Goal: Task Accomplishment & Management: Use online tool/utility

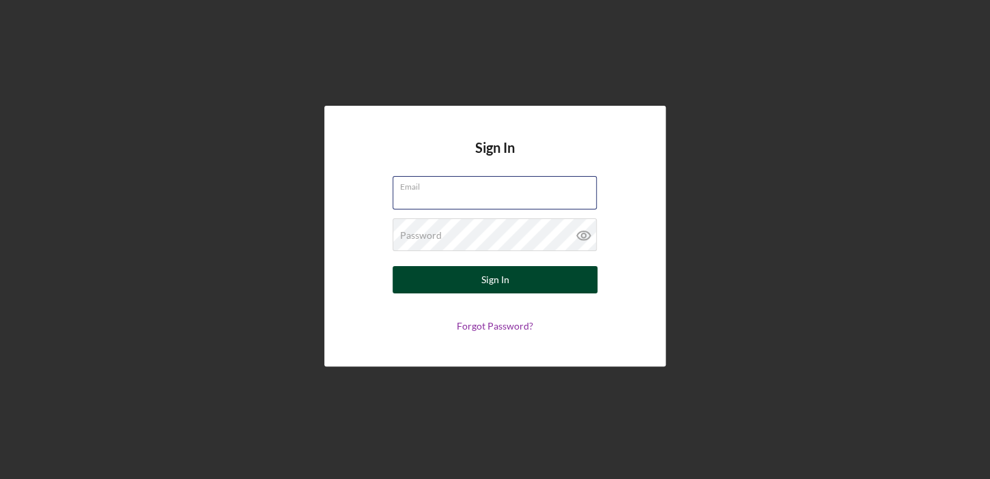
type input "[EMAIL_ADDRESS][DOMAIN_NAME]"
click at [478, 287] on button "Sign In" at bounding box center [495, 279] width 205 height 27
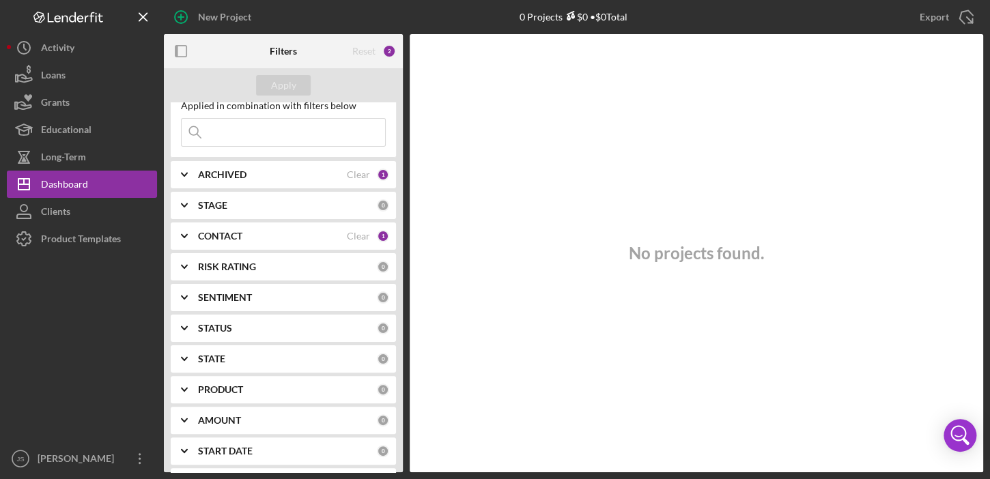
scroll to position [54, 0]
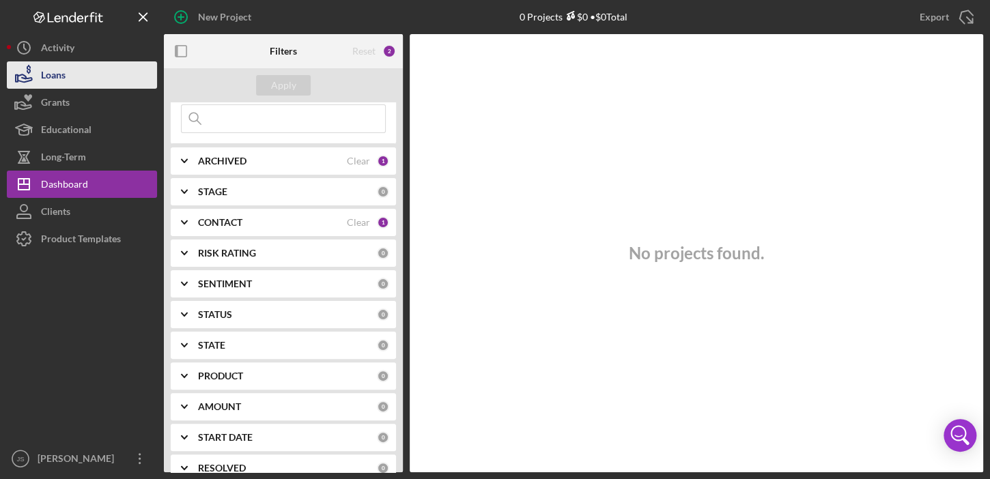
click at [60, 72] on div "Loans" at bounding box center [53, 76] width 25 height 31
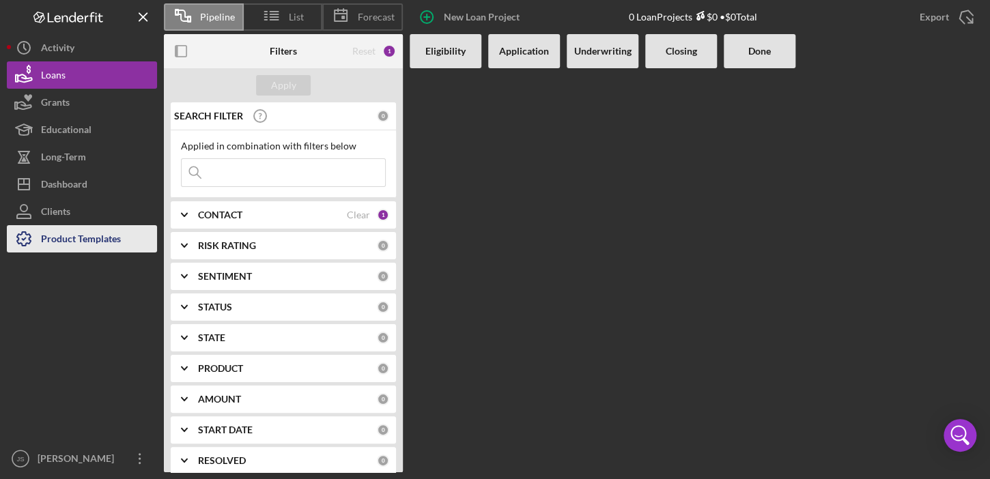
click at [87, 240] on div "Product Templates" at bounding box center [81, 240] width 80 height 31
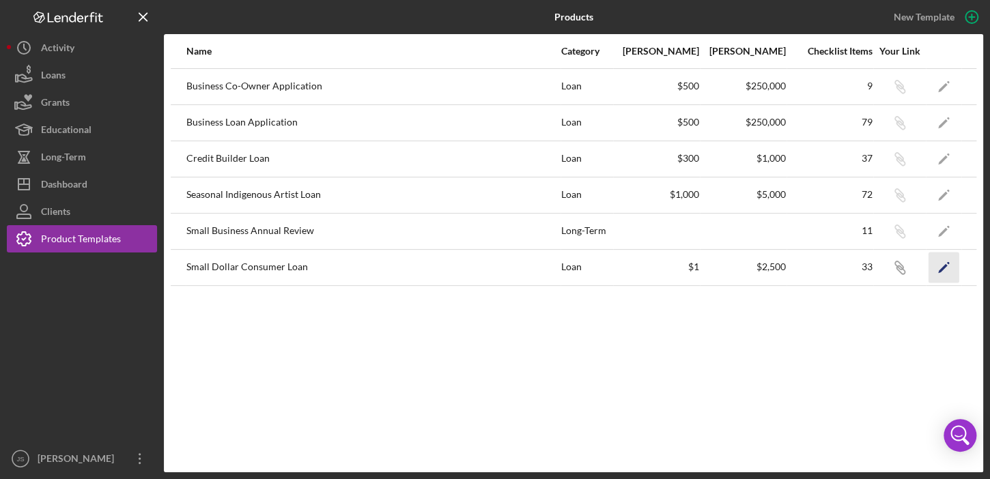
click at [950, 265] on icon "Icon/Edit" at bounding box center [943, 267] width 31 height 31
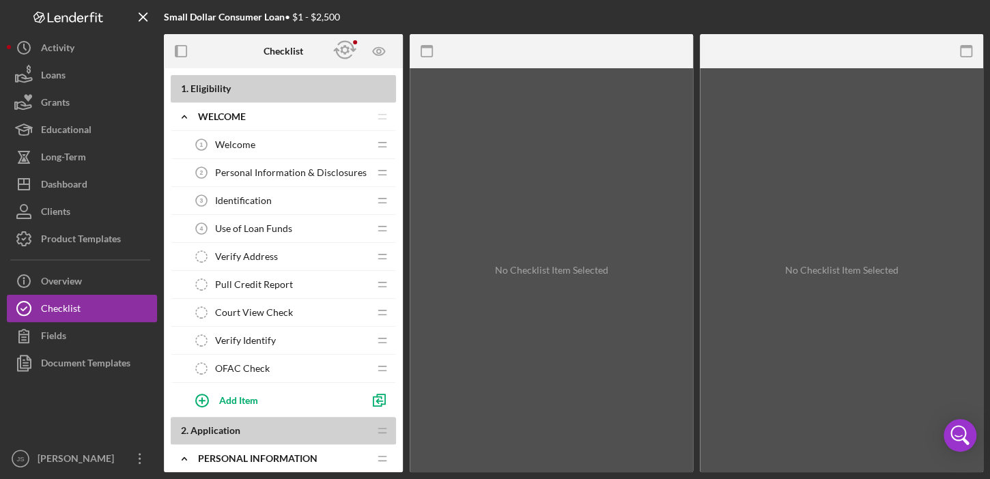
click at [269, 225] on span "Use of Loan Funds" at bounding box center [253, 228] width 77 height 11
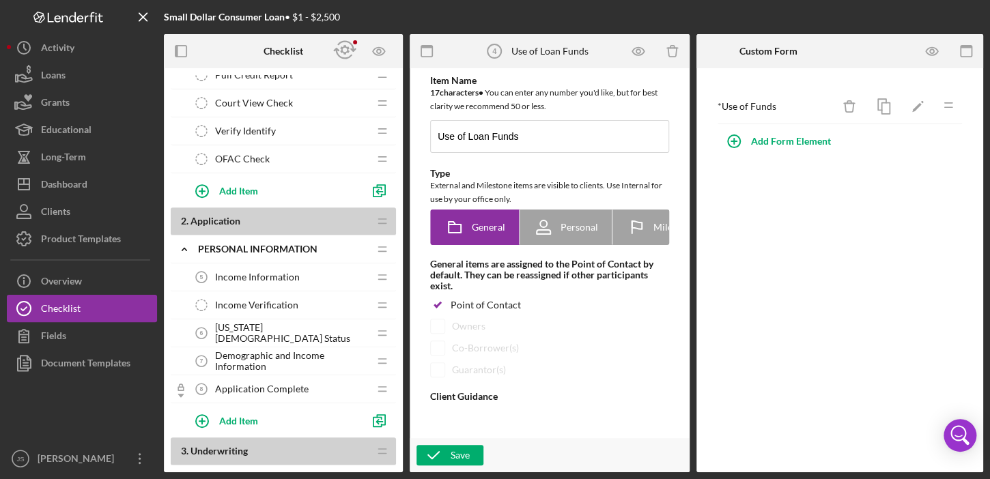
scroll to position [210, 0]
click at [276, 272] on span "Income Information" at bounding box center [257, 277] width 85 height 11
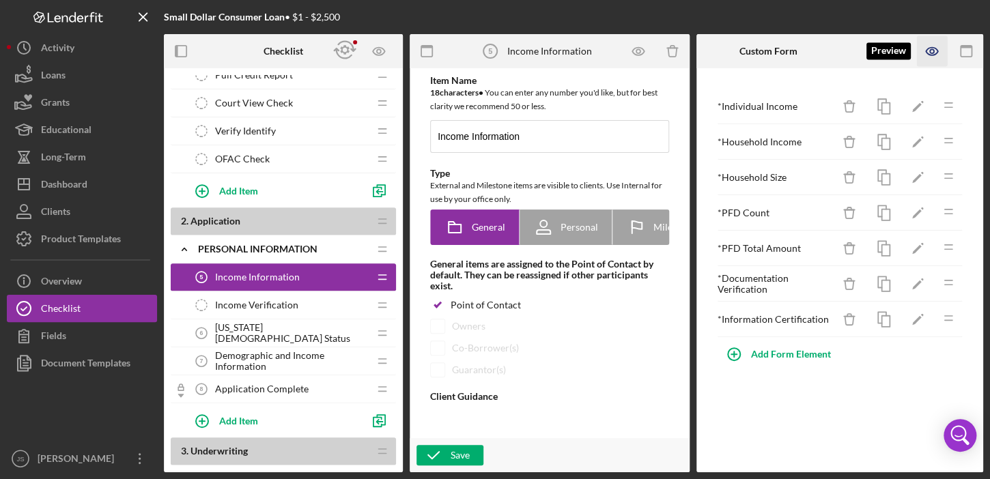
click at [932, 55] on icon "button" at bounding box center [932, 51] width 31 height 31
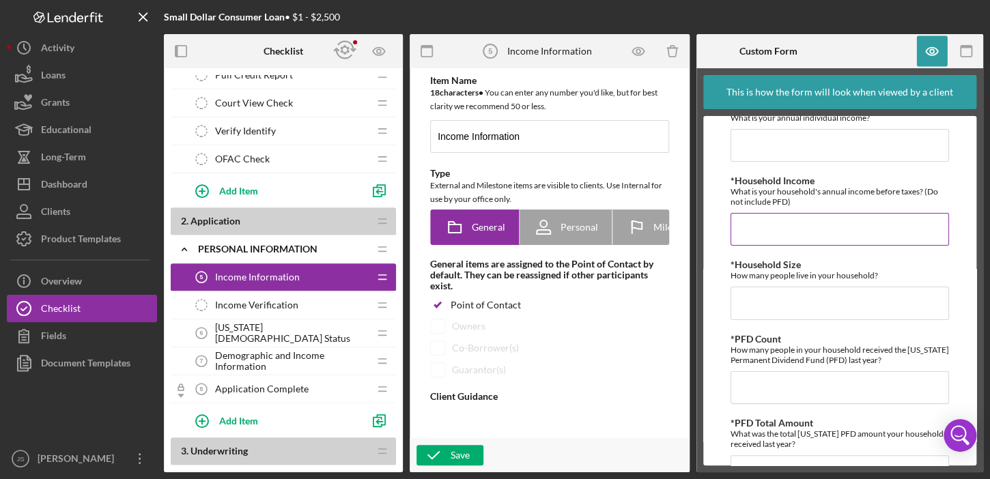
type textarea "<div> <p class="MsoNormal">Please complete the form above.&nbsp;</p> </div>"
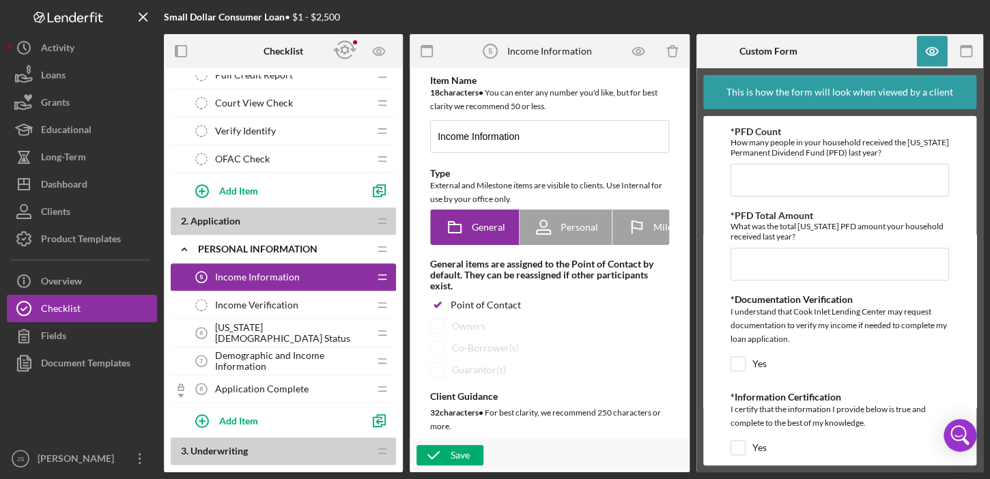
scroll to position [244, 0]
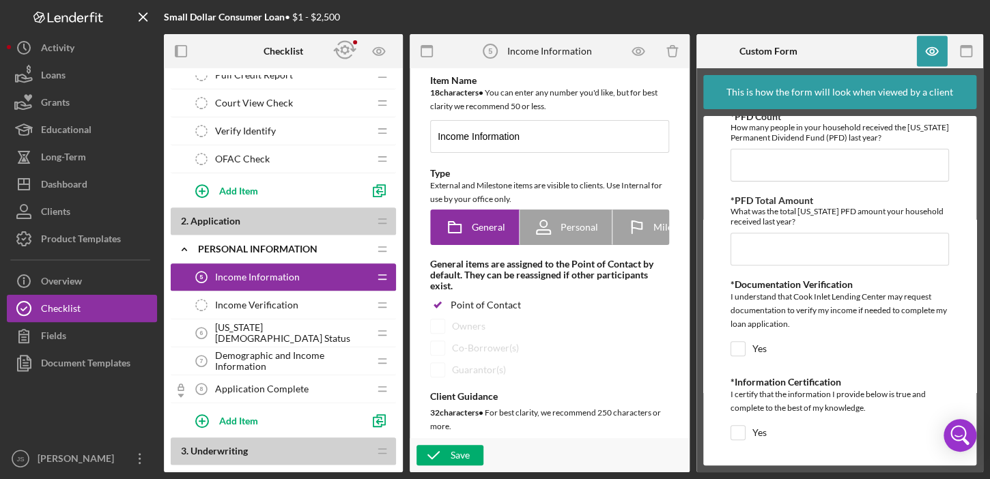
click at [246, 335] on span "[US_STATE][DEMOGRAPHIC_DATA] Status" at bounding box center [292, 333] width 154 height 22
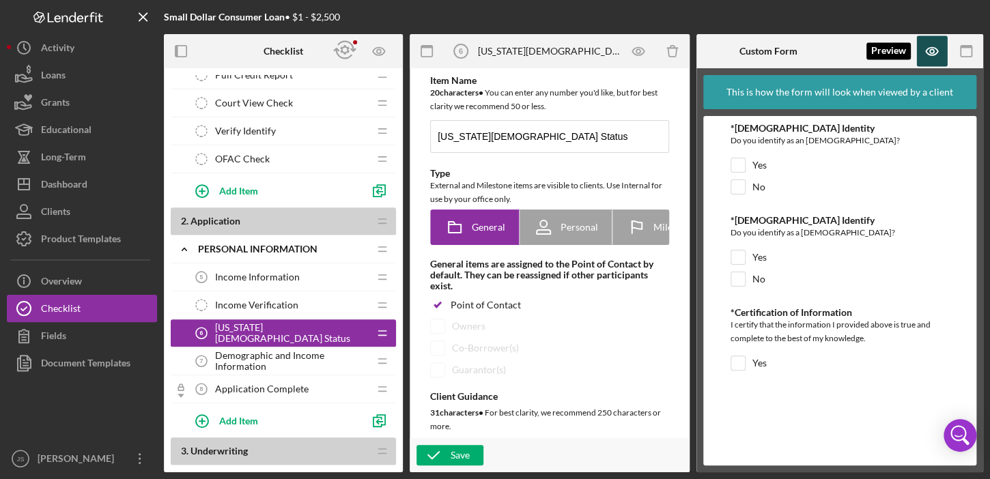
click at [933, 52] on icon "button" at bounding box center [932, 51] width 4 height 4
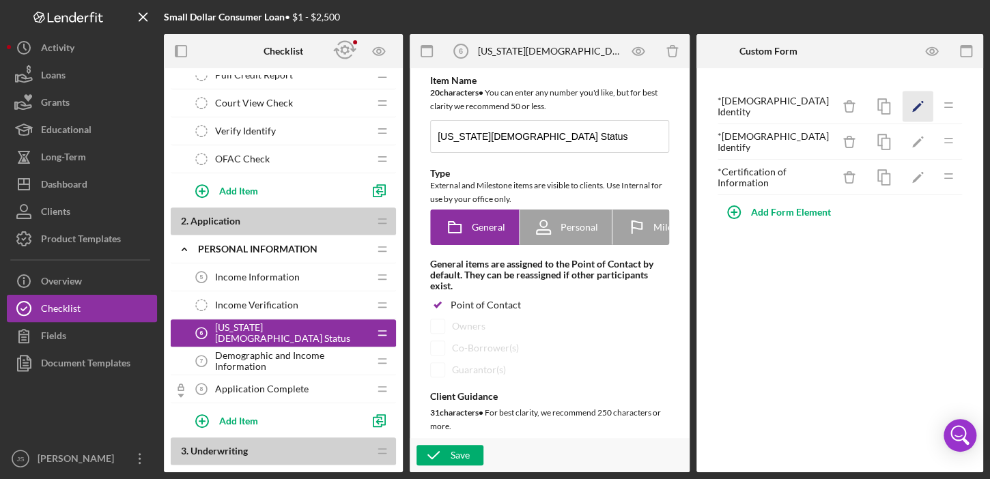
click at [913, 106] on icon "Icon/Edit" at bounding box center [917, 106] width 31 height 31
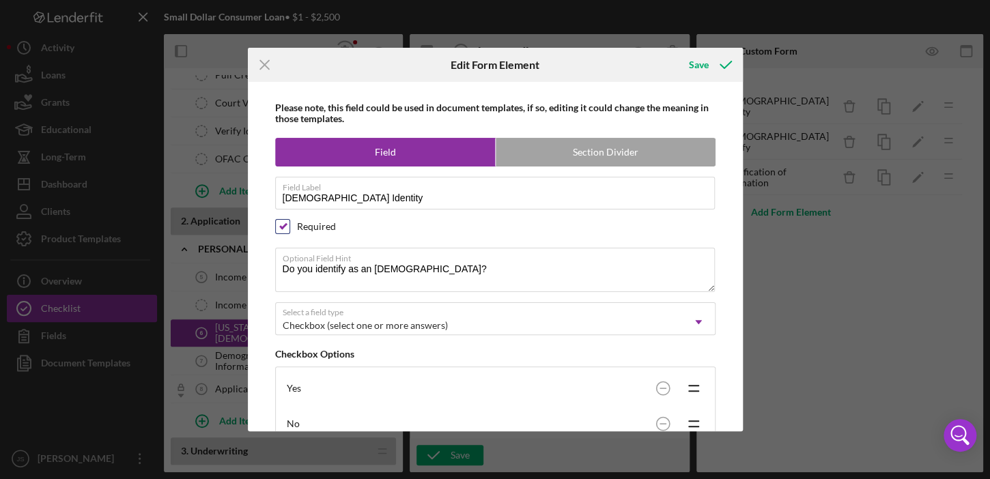
click at [281, 224] on input "checkbox" at bounding box center [283, 227] width 14 height 14
checkbox input "false"
click at [704, 61] on div "Save" at bounding box center [699, 64] width 20 height 27
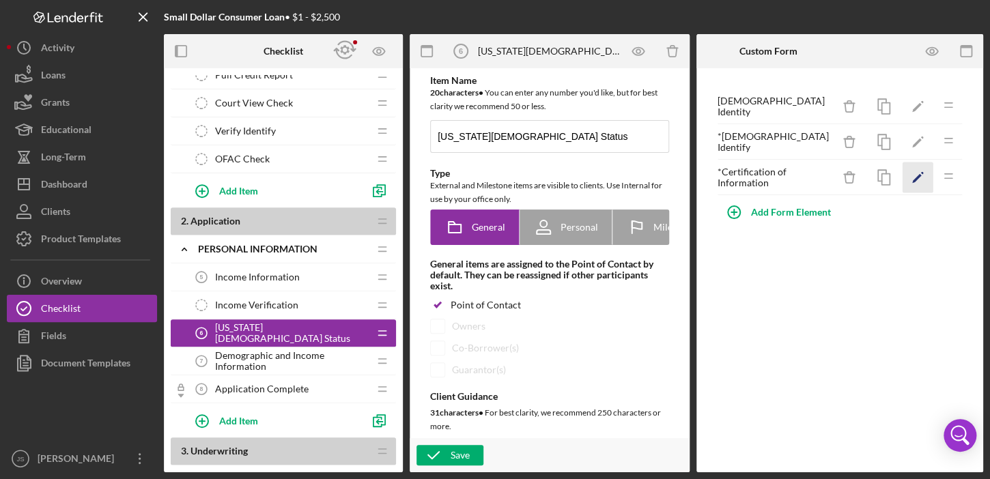
click at [921, 173] on icon "Icon/Edit" at bounding box center [917, 177] width 31 height 31
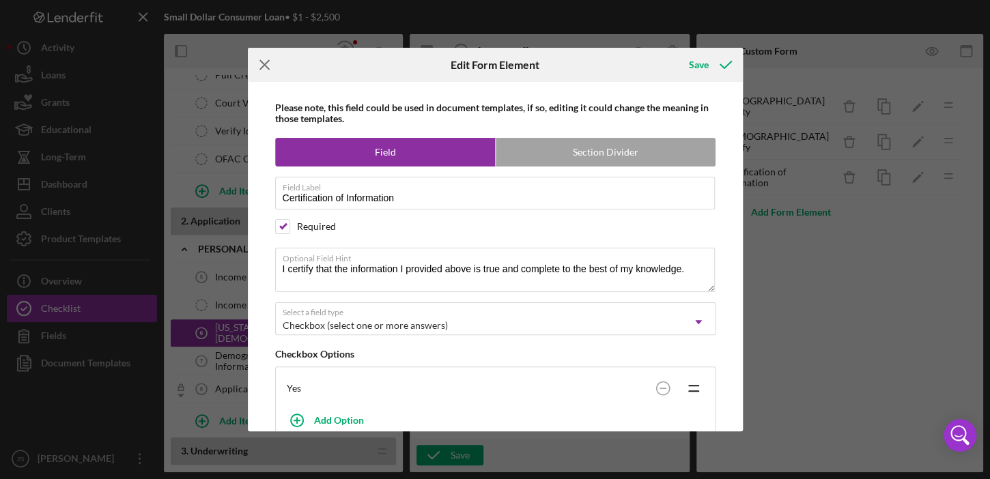
click at [266, 63] on icon "Icon/Menu Close" at bounding box center [265, 65] width 34 height 34
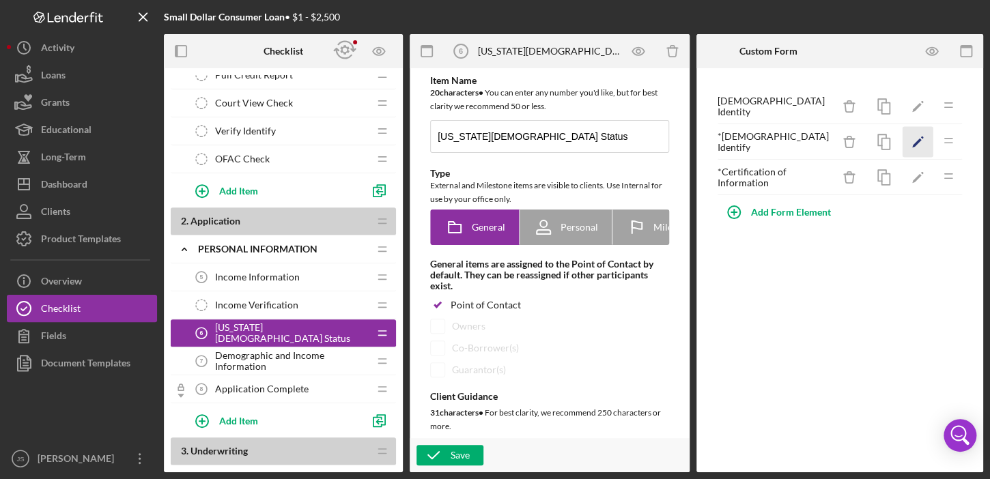
click at [920, 140] on icon "Icon/Edit" at bounding box center [917, 142] width 31 height 31
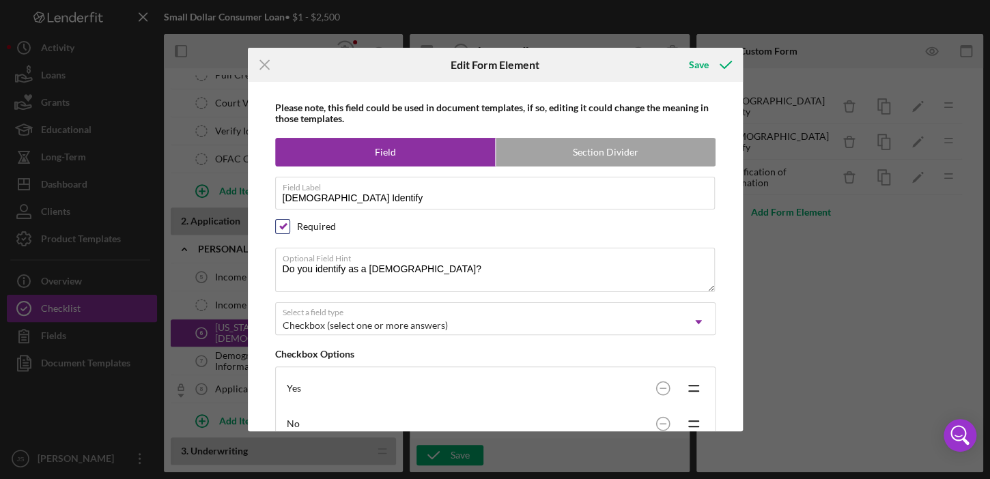
click at [283, 229] on input "checkbox" at bounding box center [283, 227] width 14 height 14
checkbox input "false"
click at [693, 70] on div "Save" at bounding box center [699, 64] width 20 height 27
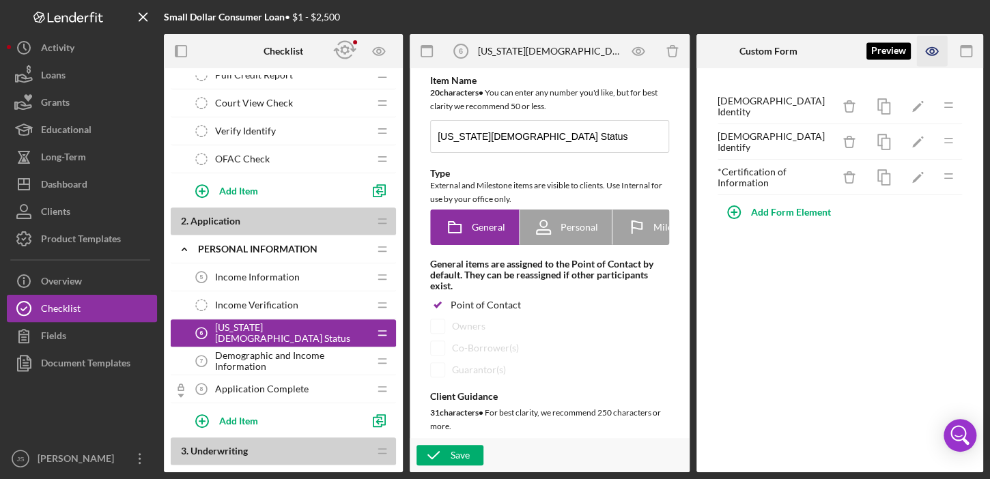
click at [940, 53] on icon "button" at bounding box center [932, 51] width 31 height 31
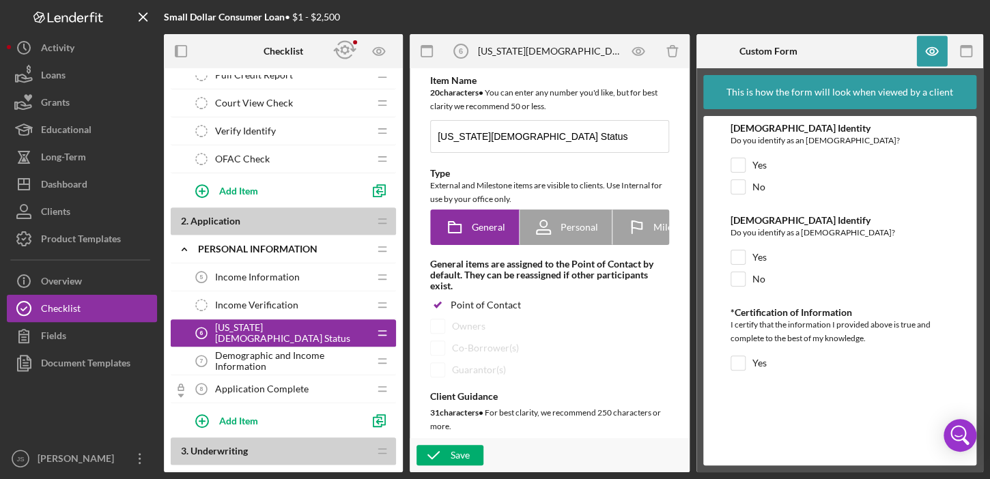
click at [287, 354] on span "Demographic and Income Information" at bounding box center [292, 361] width 154 height 22
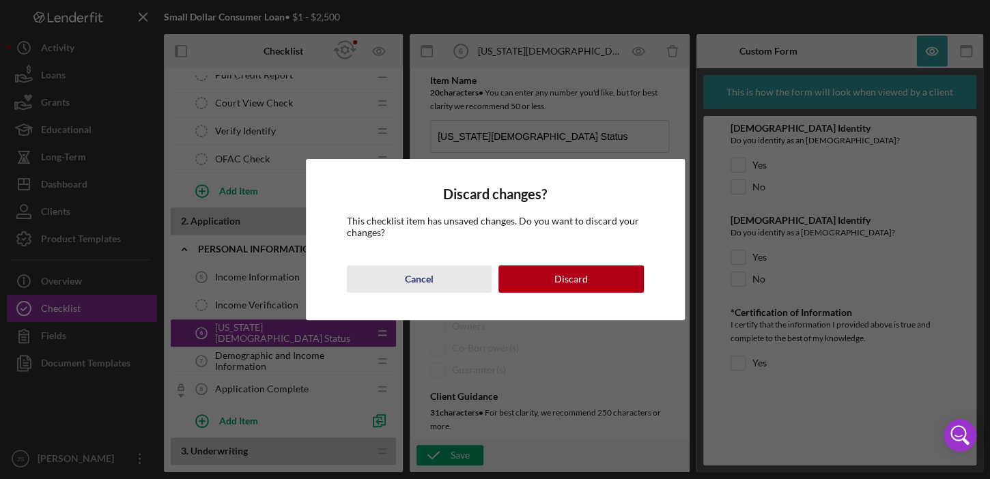
click at [410, 275] on div "Cancel" at bounding box center [419, 279] width 29 height 27
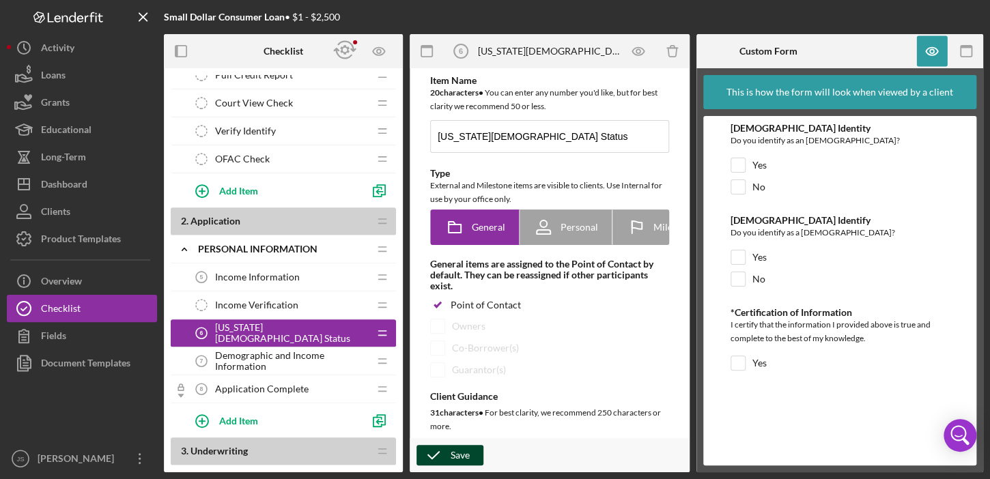
click at [444, 458] on icon "button" at bounding box center [433, 455] width 34 height 34
click at [246, 360] on span "Demographic and Income Information" at bounding box center [292, 361] width 154 height 22
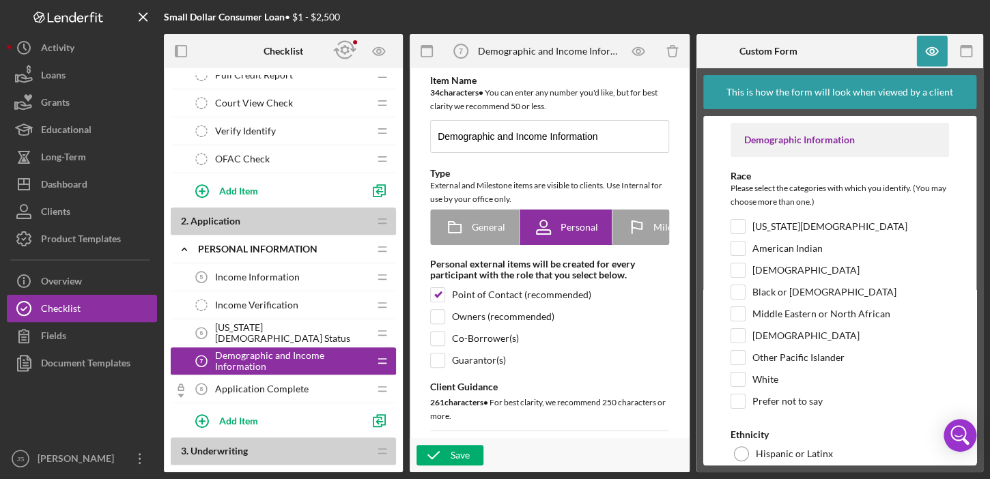
click at [739, 218] on div "Race Please select the categories with which you identify. (You may choose more…" at bounding box center [839, 293] width 218 height 245
click at [284, 332] on span "[US_STATE][DEMOGRAPHIC_DATA] Status" at bounding box center [292, 333] width 154 height 22
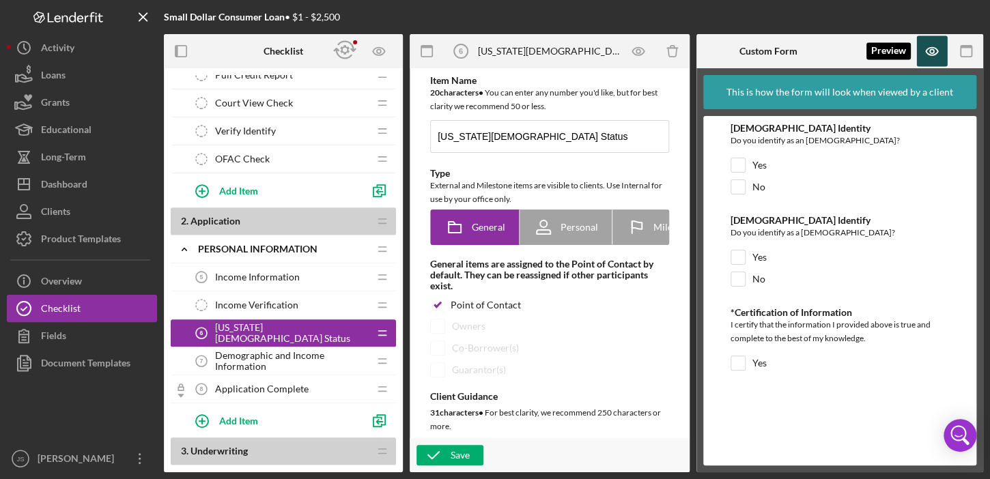
click at [928, 54] on icon "button" at bounding box center [932, 51] width 31 height 31
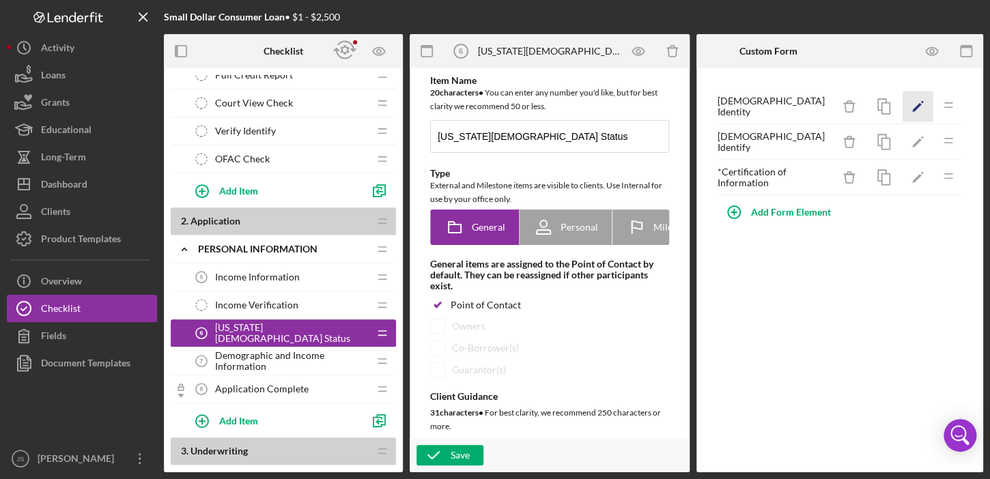
click at [914, 107] on icon "Icon/Edit" at bounding box center [917, 106] width 31 height 31
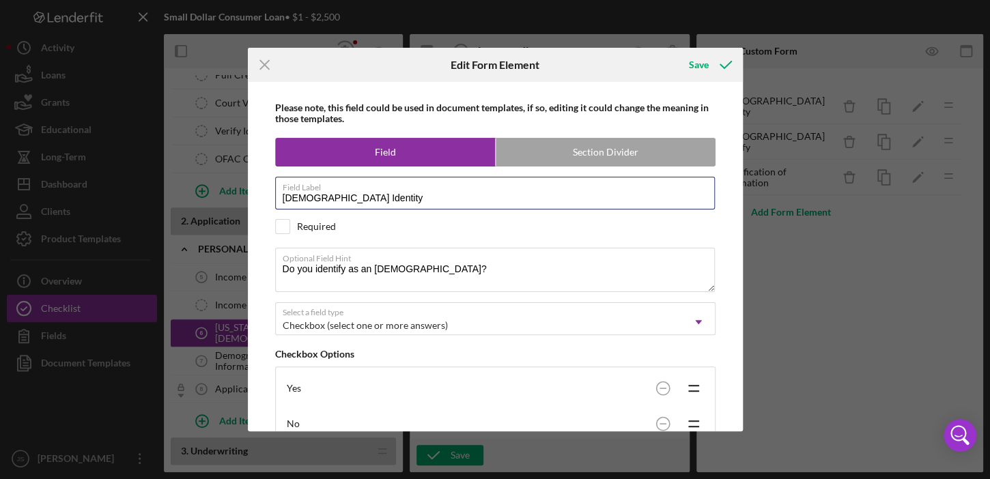
drag, startPoint x: 397, startPoint y: 198, endPoint x: 263, endPoint y: 195, distance: 133.8
click at [263, 195] on div "Please note, this field could be used in document templates, if so, editing it …" at bounding box center [495, 257] width 481 height 350
click at [469, 193] on input "[DEMOGRAPHIC_DATA] Identity" at bounding box center [495, 193] width 440 height 33
drag, startPoint x: 350, startPoint y: 195, endPoint x: 257, endPoint y: 200, distance: 93.0
click at [257, 200] on div "Please note, this field could be used in document templates, if so, editing it …" at bounding box center [495, 257] width 481 height 350
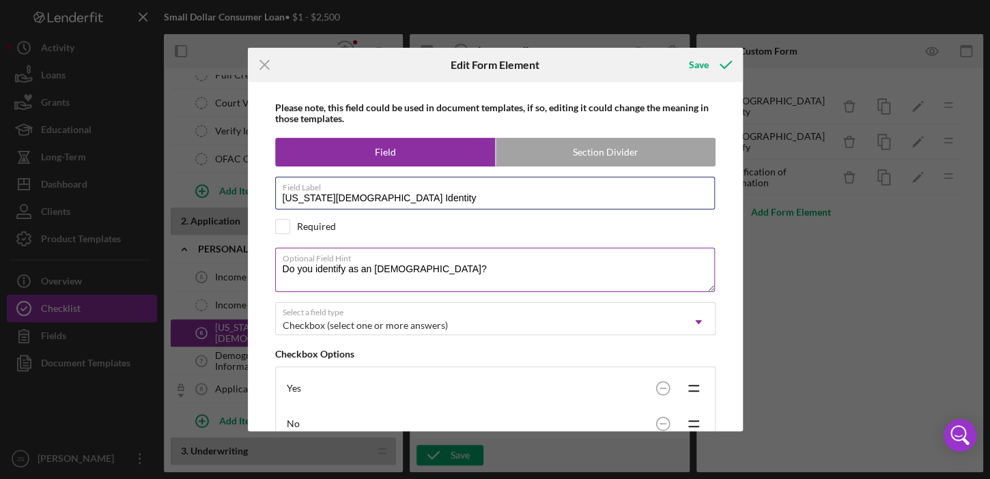
type input "[US_STATE][DEMOGRAPHIC_DATA] Identity"
drag, startPoint x: 440, startPoint y: 270, endPoint x: 388, endPoint y: 263, distance: 52.3
click at [388, 263] on textarea "Do you identify as an [DEMOGRAPHIC_DATA]?" at bounding box center [495, 270] width 440 height 44
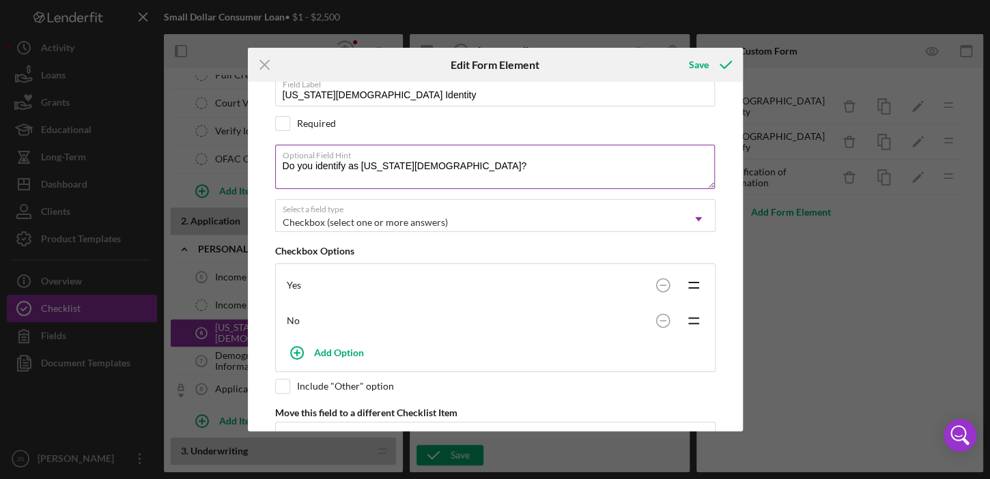
scroll to position [125, 0]
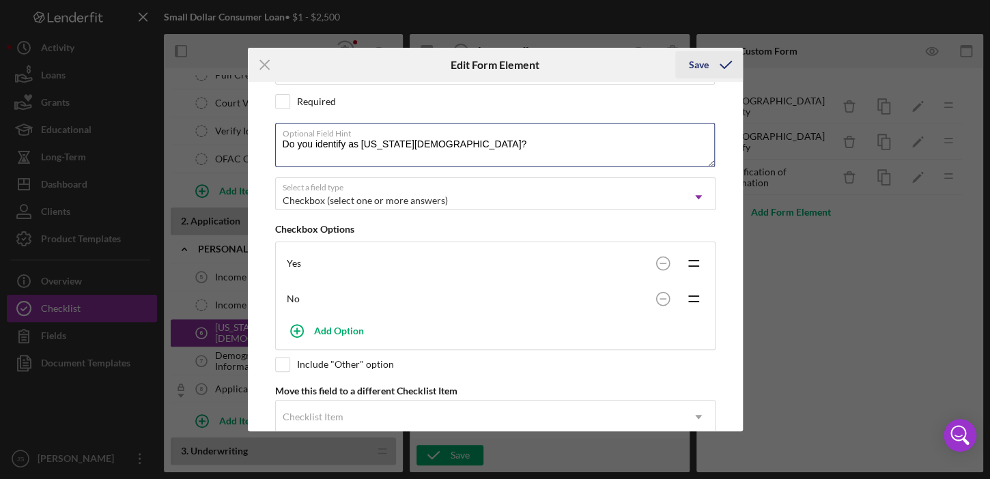
type textarea "Do you identify as [US_STATE][DEMOGRAPHIC_DATA]?"
click at [702, 64] on div "Save" at bounding box center [699, 64] width 20 height 27
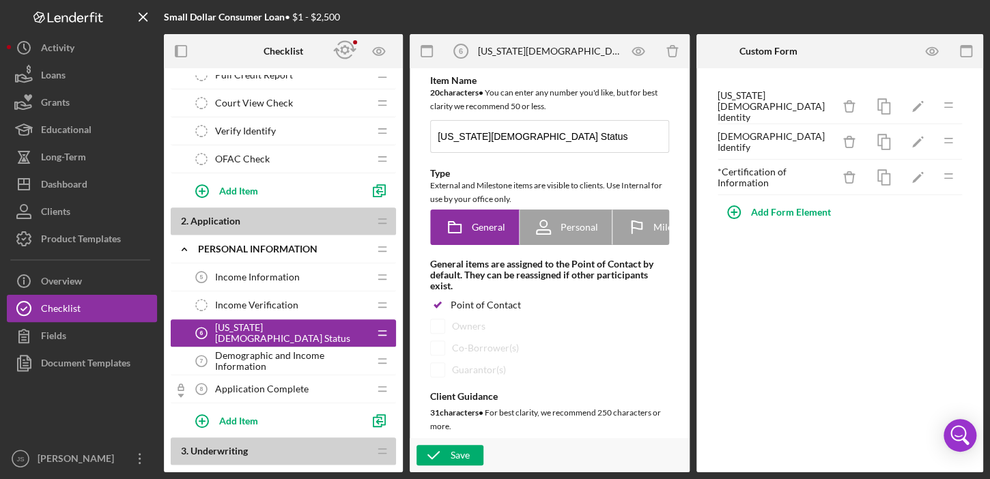
click at [978, 17] on div at bounding box center [846, 17] width 273 height 34
click at [847, 139] on icon "Icon/Delete" at bounding box center [849, 142] width 31 height 31
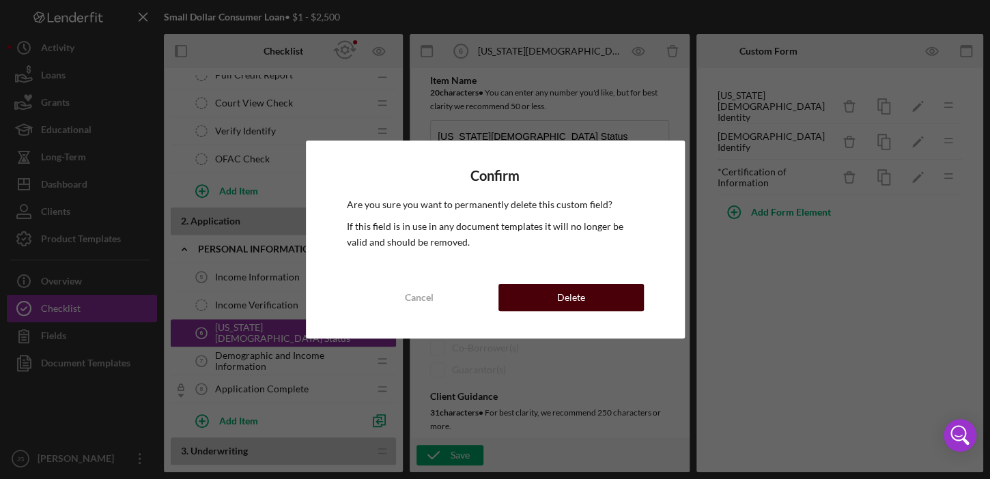
click at [564, 300] on div "Delete" at bounding box center [571, 297] width 28 height 27
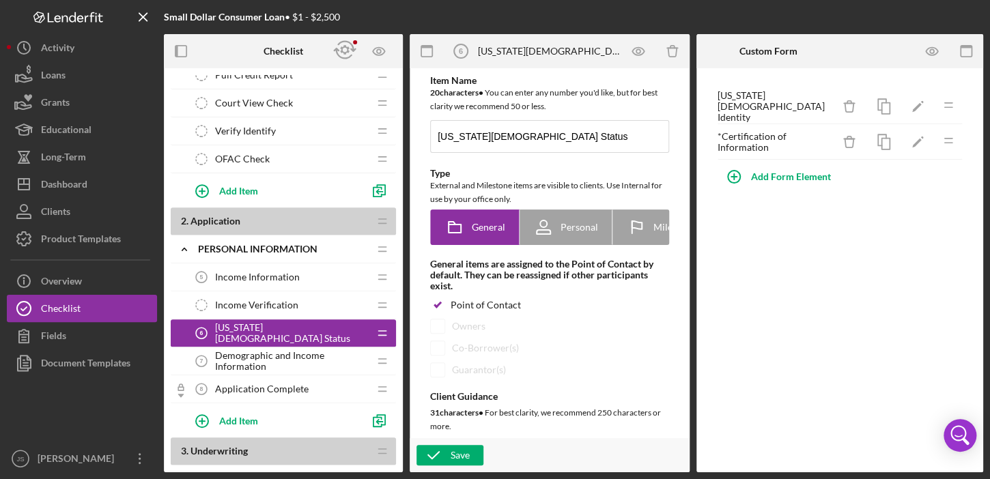
click at [752, 145] on div "* Certification of Information" at bounding box center [774, 142] width 115 height 22
click at [917, 139] on icon "Icon/Edit" at bounding box center [917, 142] width 31 height 31
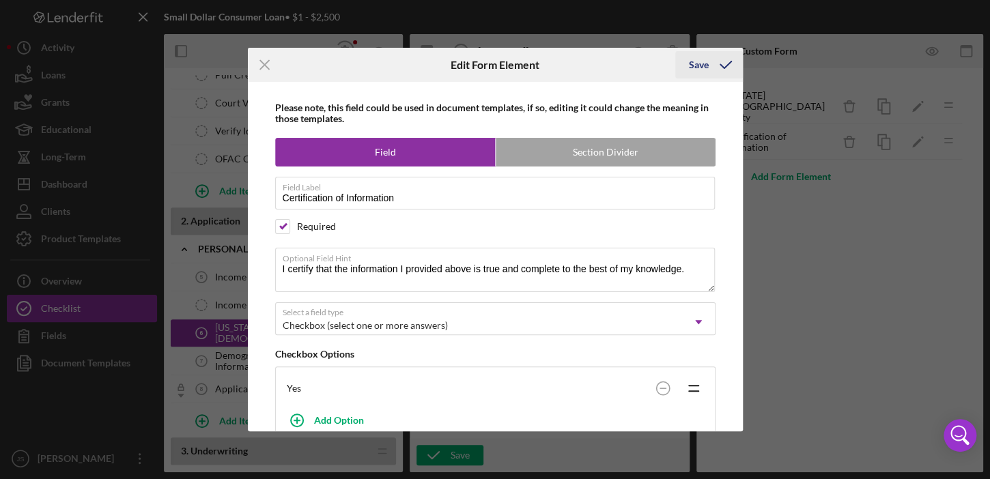
click at [700, 66] on div "Save" at bounding box center [699, 64] width 20 height 27
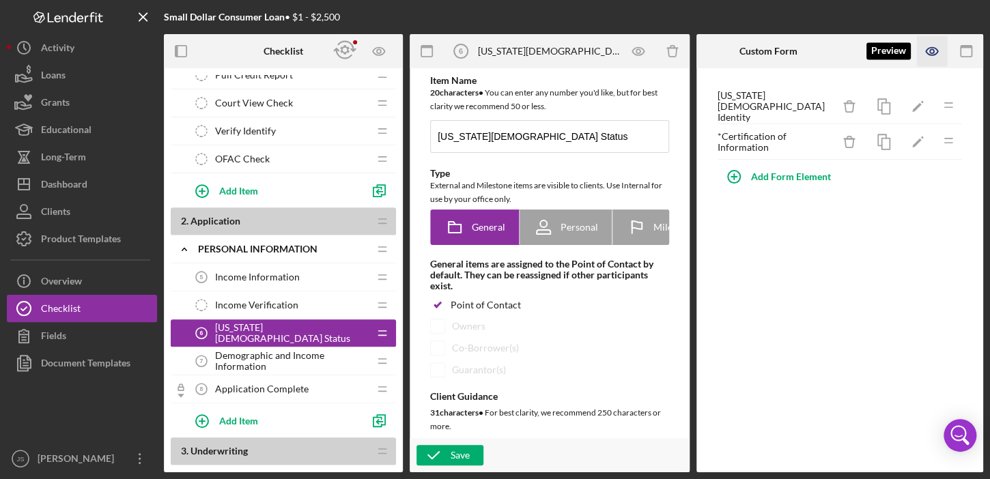
click at [935, 55] on icon "button" at bounding box center [932, 51] width 31 height 31
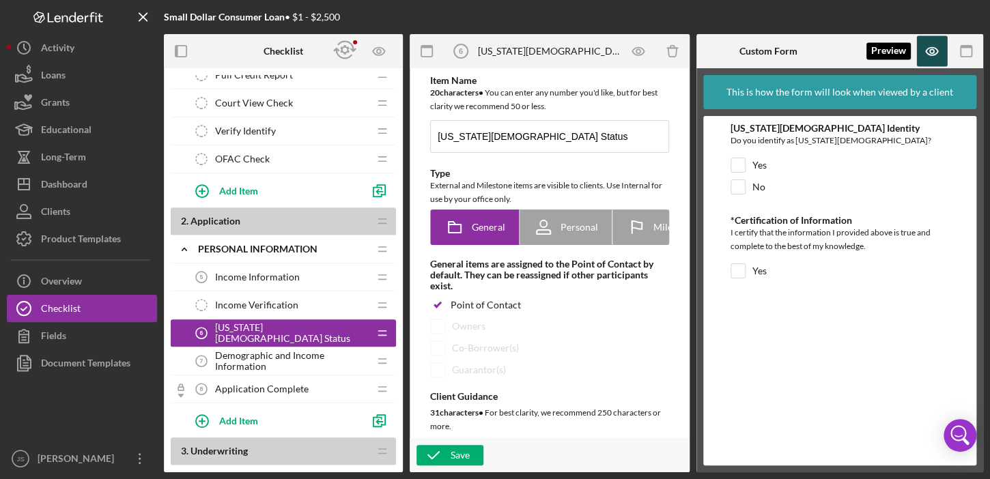
click at [932, 51] on icon "button" at bounding box center [932, 51] width 31 height 31
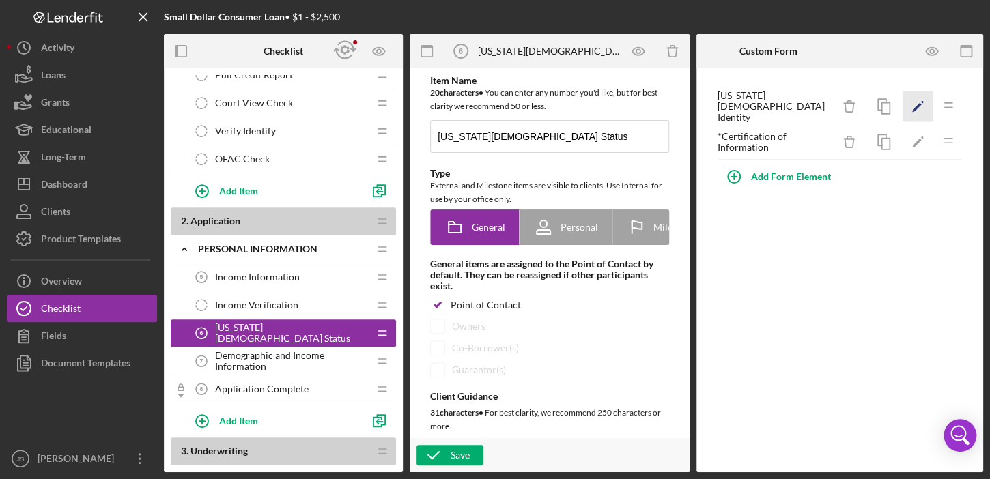
click at [923, 109] on icon "Icon/Edit" at bounding box center [917, 106] width 31 height 31
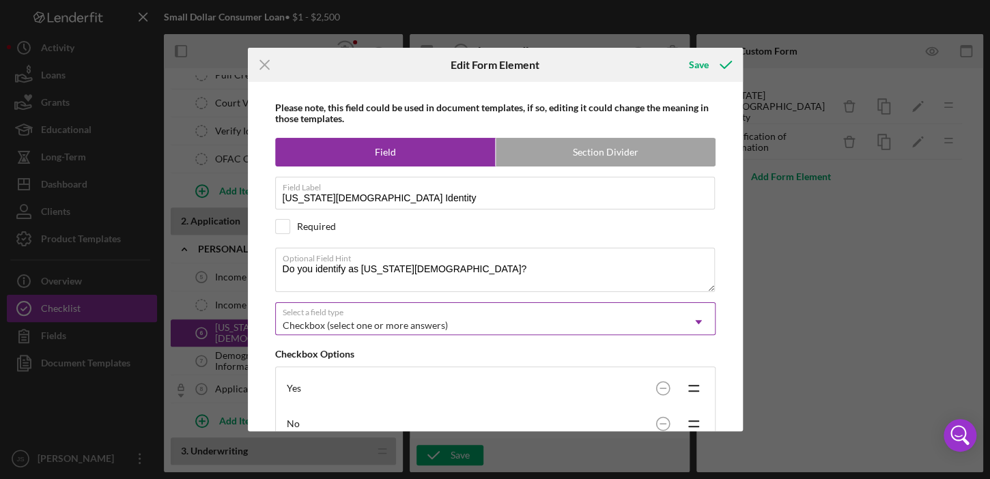
click at [414, 324] on div "Checkbox (select one or more answers)" at bounding box center [365, 325] width 165 height 11
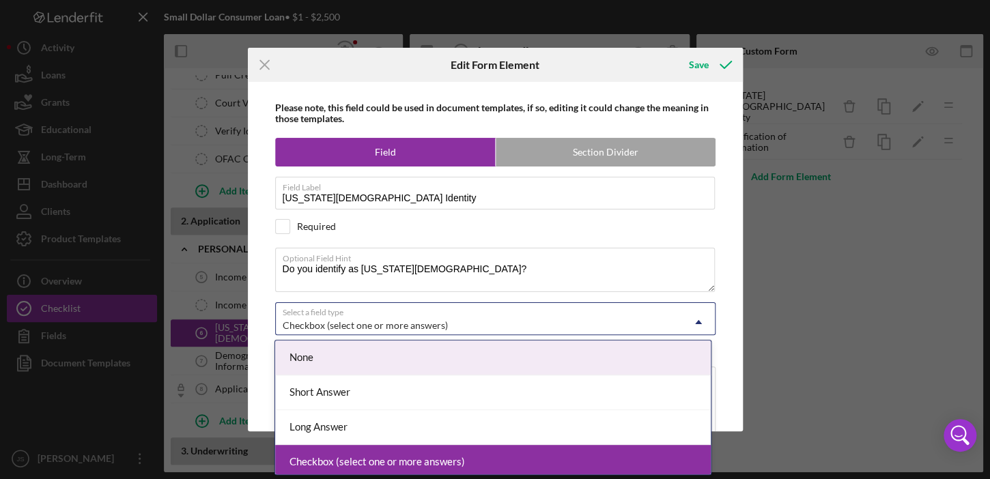
click at [583, 229] on div "Required" at bounding box center [495, 226] width 440 height 15
checkbox input "true"
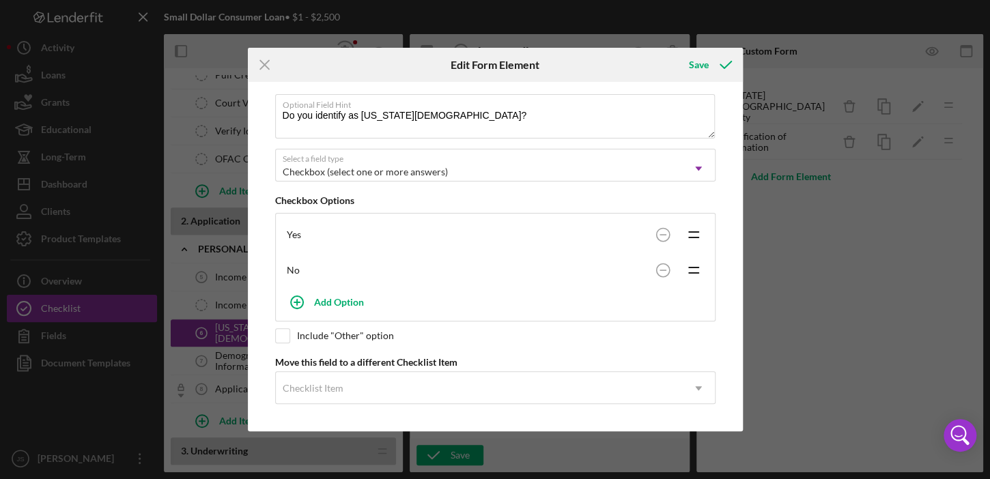
scroll to position [153, 0]
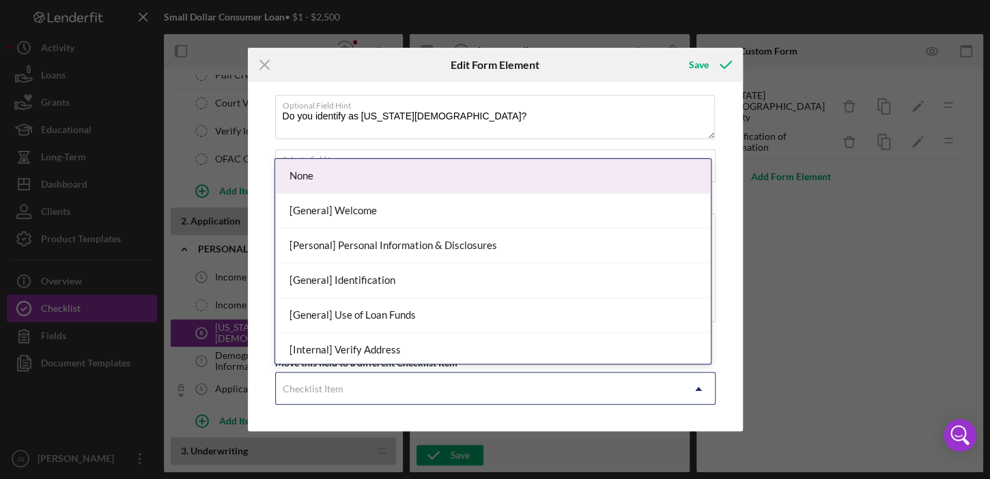
click at [385, 383] on div "Checklist Item" at bounding box center [479, 388] width 406 height 31
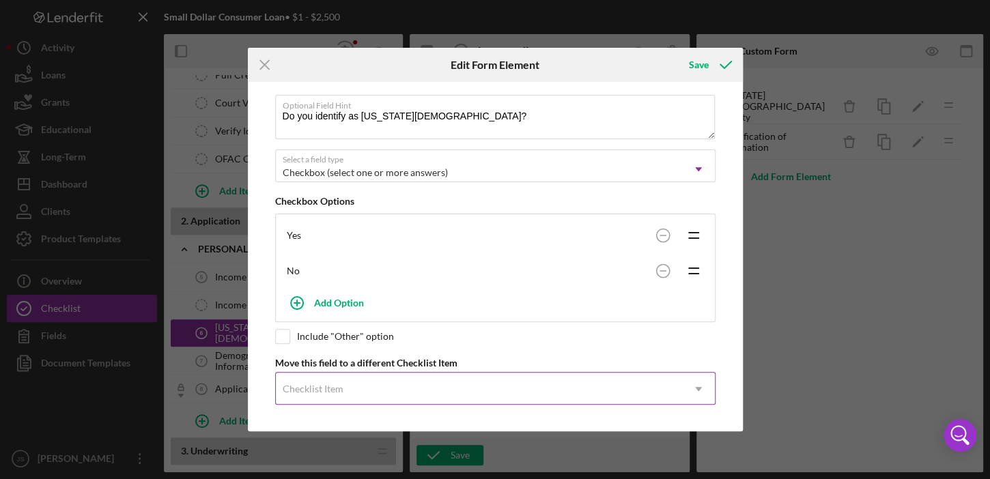
click at [385, 383] on div "Checklist Item" at bounding box center [479, 388] width 406 height 31
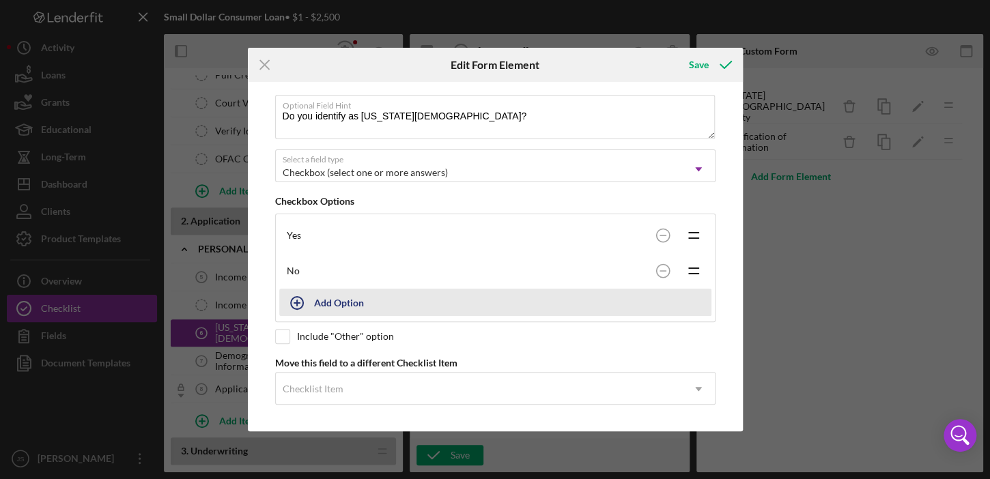
click at [320, 296] on button "Add Option" at bounding box center [495, 302] width 432 height 27
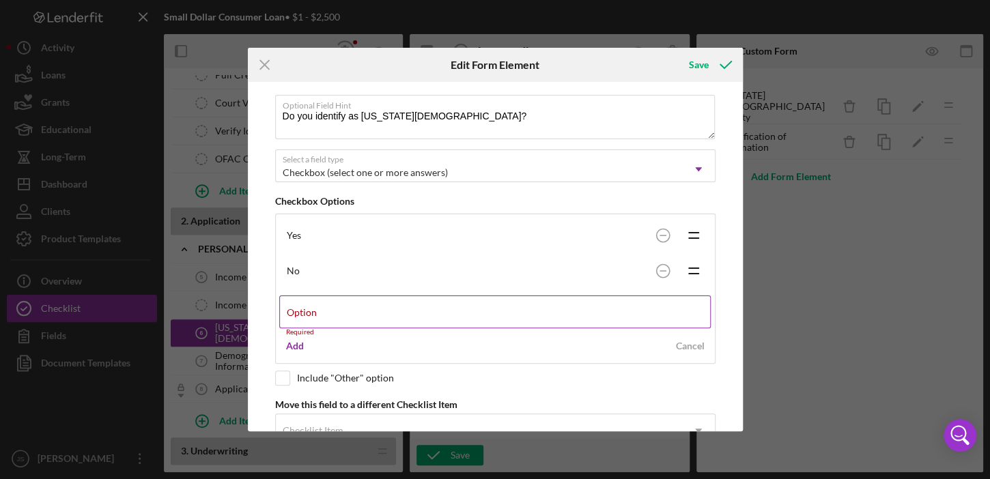
click at [320, 297] on div "Option Required" at bounding box center [495, 316] width 432 height 41
click at [306, 315] on label "Option" at bounding box center [302, 312] width 30 height 11
click at [306, 315] on input "Option" at bounding box center [494, 312] width 431 height 33
click at [694, 345] on div "Cancel" at bounding box center [690, 346] width 29 height 20
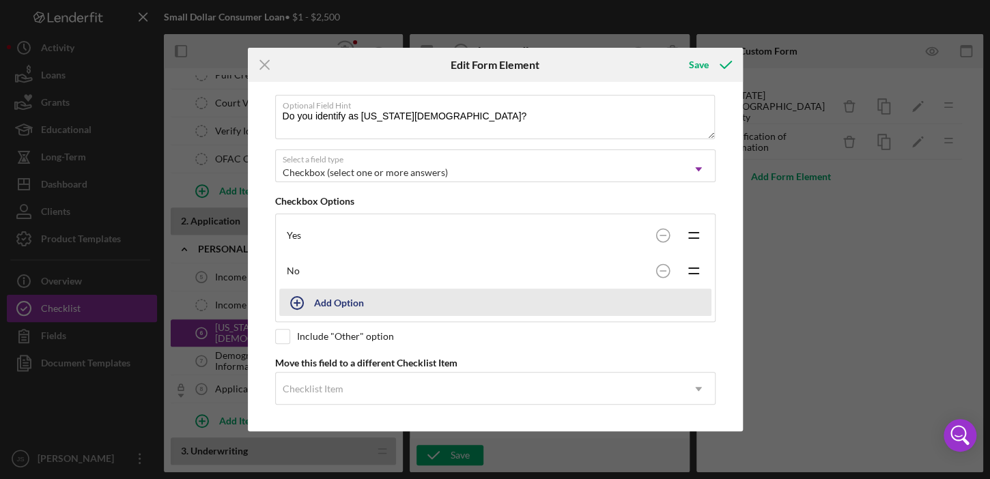
click at [344, 302] on div "Add Option" at bounding box center [339, 302] width 50 height 26
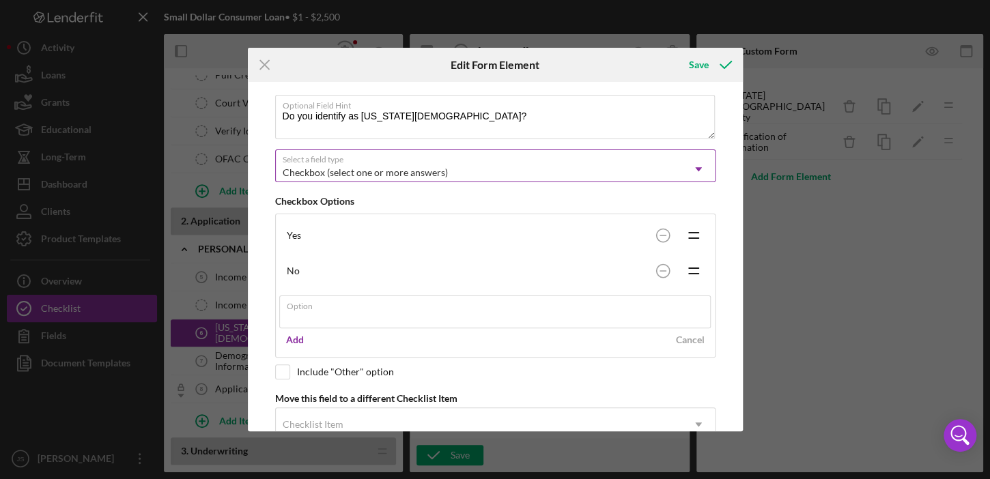
click at [699, 171] on icon "Icon/Dropdown Arrow" at bounding box center [698, 169] width 33 height 33
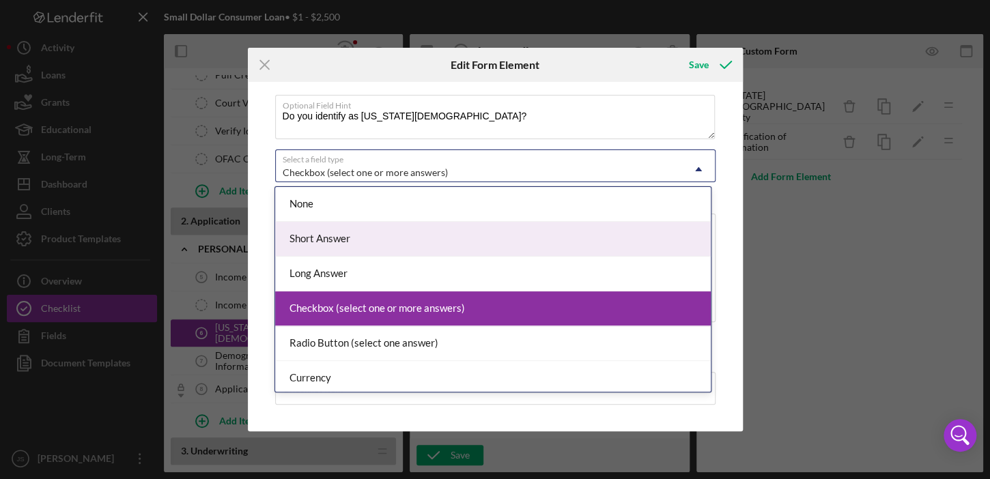
click at [547, 246] on div "Short Answer" at bounding box center [492, 239] width 435 height 35
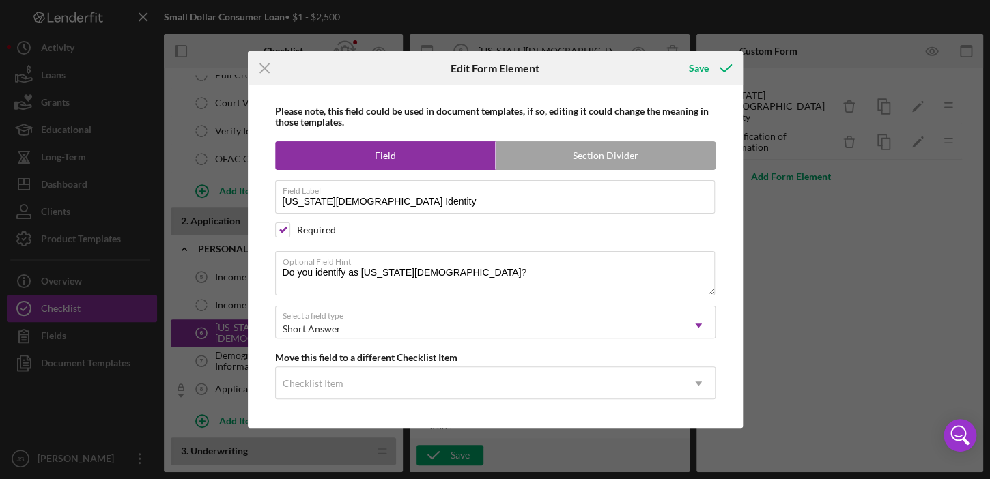
scroll to position [0, 0]
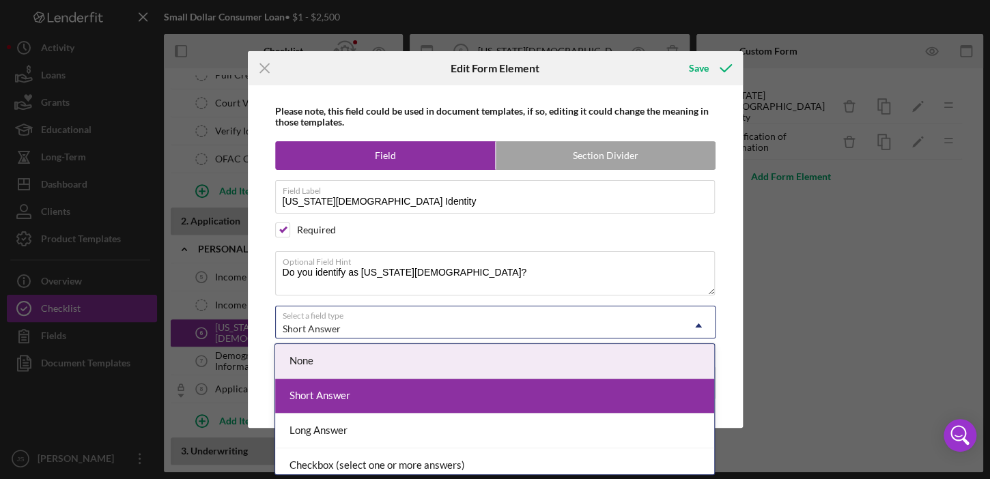
click at [709, 320] on icon "Icon/Dropdown Arrow" at bounding box center [698, 325] width 33 height 33
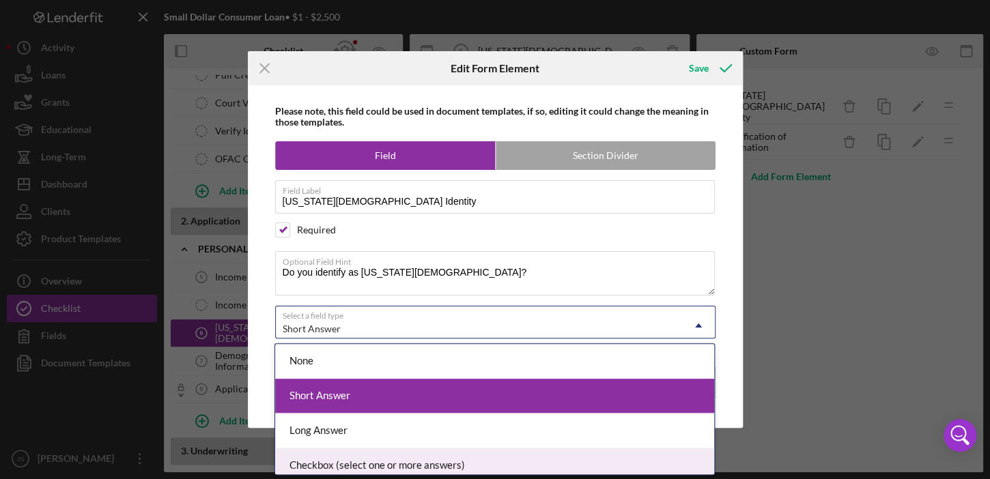
click at [517, 457] on div "Checkbox (select one or more answers)" at bounding box center [494, 465] width 439 height 35
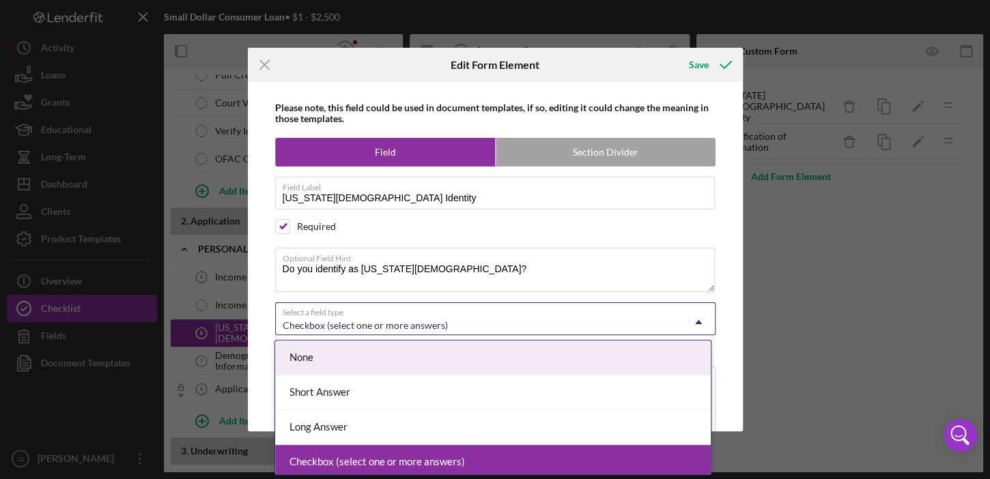
click at [695, 324] on icon "Icon/Dropdown Arrow" at bounding box center [698, 322] width 33 height 33
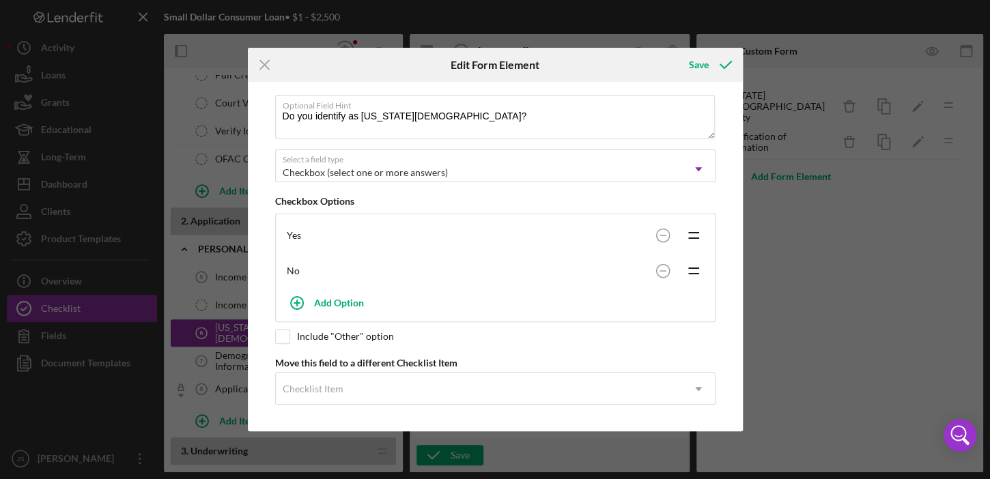
scroll to position [154, 0]
click at [696, 167] on icon "Icon/Dropdown Arrow" at bounding box center [698, 168] width 33 height 33
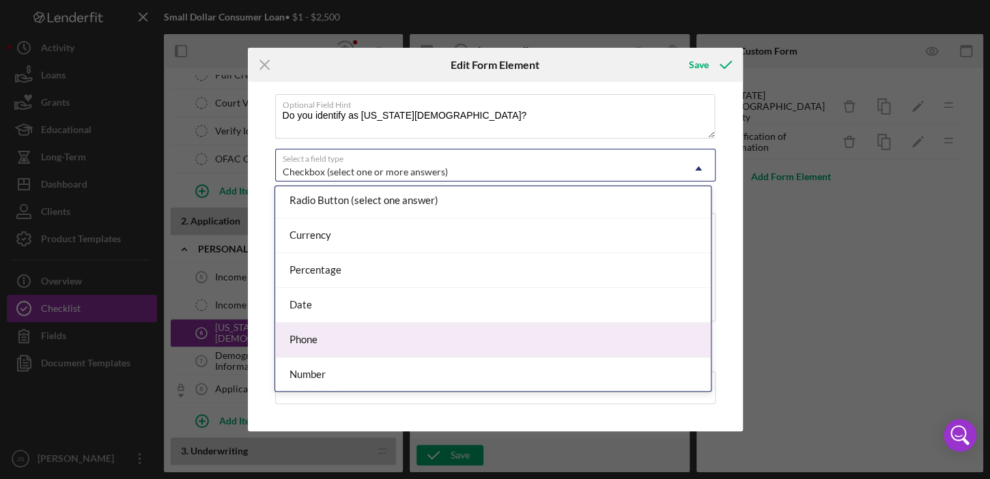
scroll to position [0, 0]
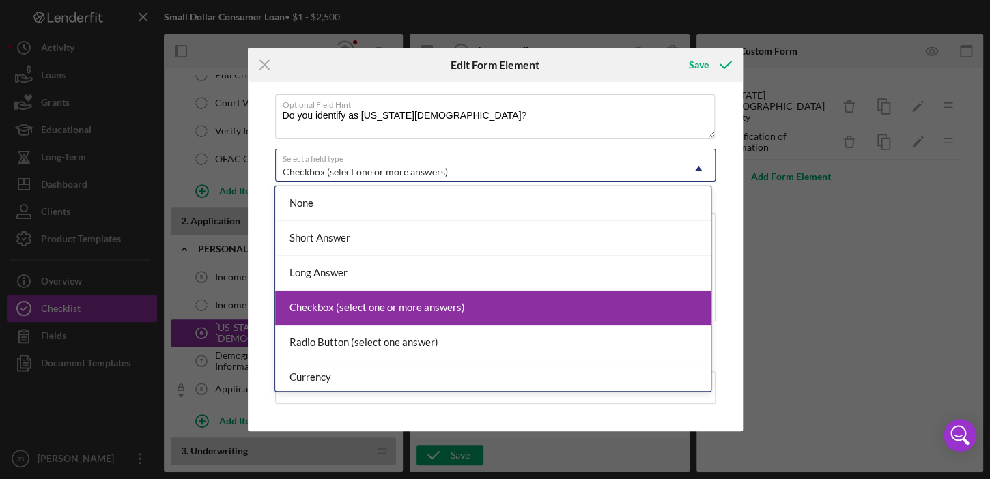
click at [442, 309] on div "Checkbox (select one or more answers)" at bounding box center [492, 308] width 435 height 35
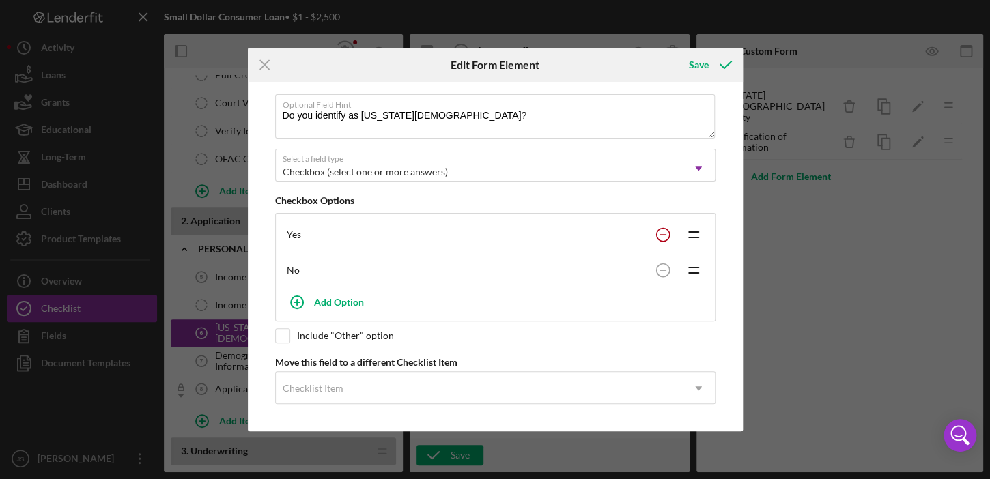
click at [659, 233] on circle at bounding box center [662, 234] width 13 height 13
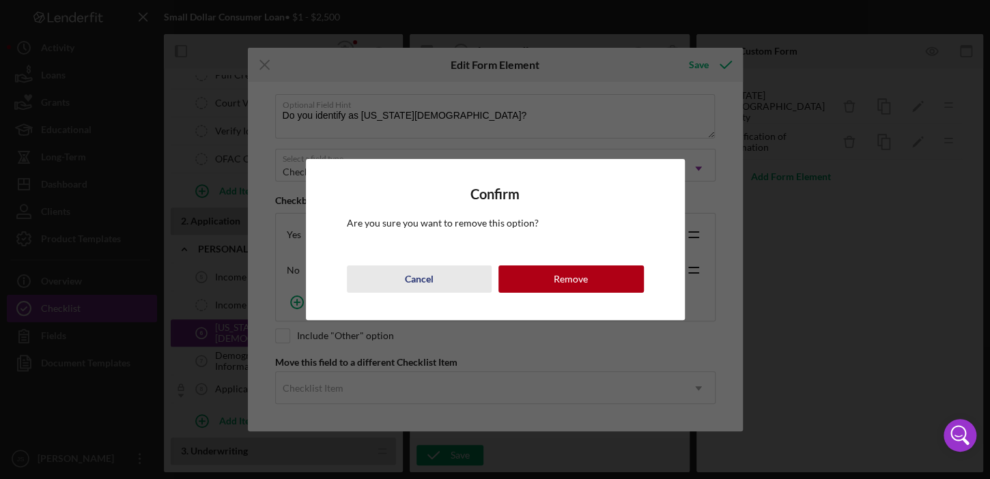
click at [421, 285] on div "Cancel" at bounding box center [419, 279] width 29 height 27
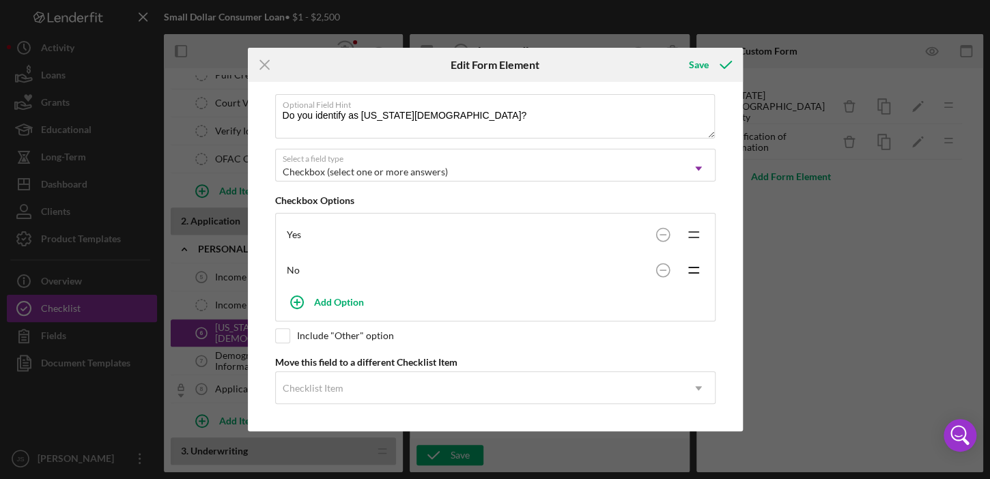
click at [694, 234] on icon "Icon/Drag" at bounding box center [693, 235] width 34 height 34
click at [691, 233] on icon "Icon/Drag" at bounding box center [693, 235] width 34 height 34
click at [698, 67] on div "Save" at bounding box center [699, 64] width 20 height 27
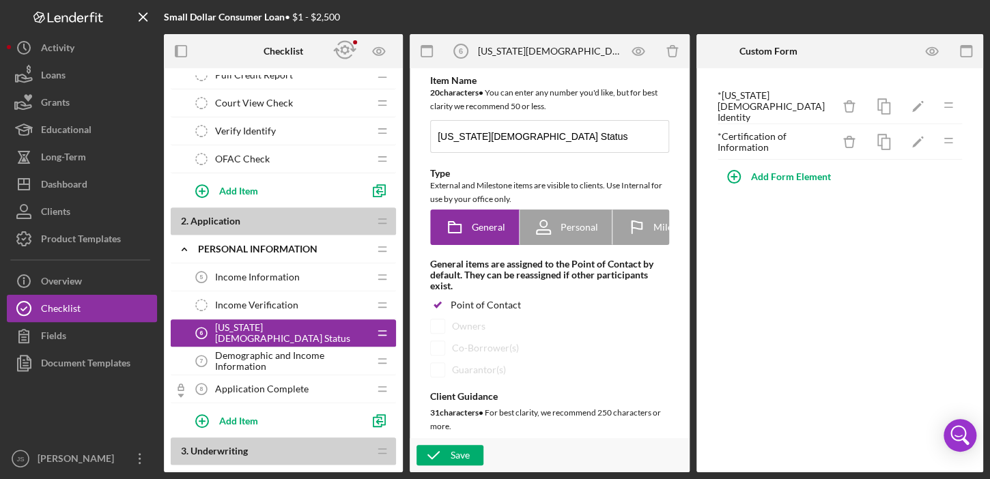
click at [756, 266] on div "* [US_STATE][DEMOGRAPHIC_DATA] Identity Icon/Delete Icon/Edit Icon/Drag * Certi…" at bounding box center [839, 270] width 287 height 404
click at [14, 7] on div "Logo-Reversed Created with Sketch. Icon/Menu Close" at bounding box center [82, 17] width 150 height 34
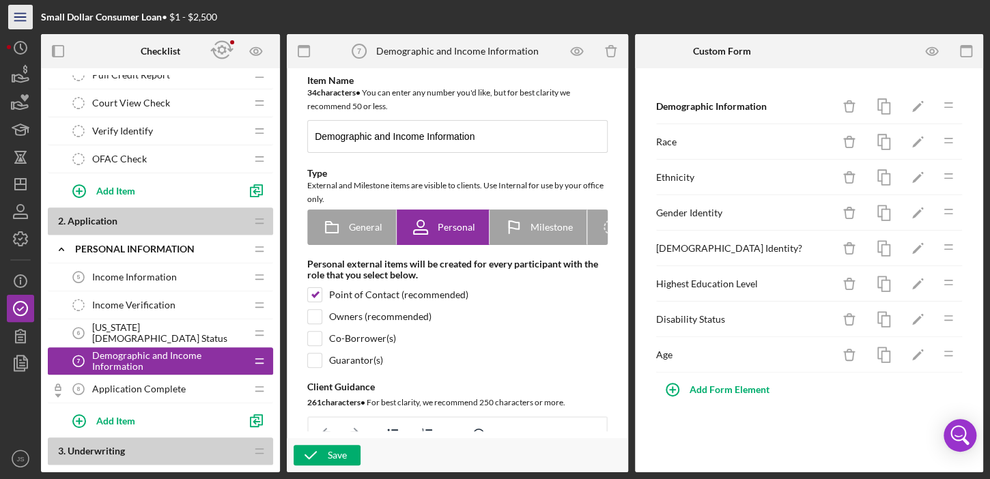
click at [20, 14] on icon "Icon/Menu" at bounding box center [20, 17] width 31 height 31
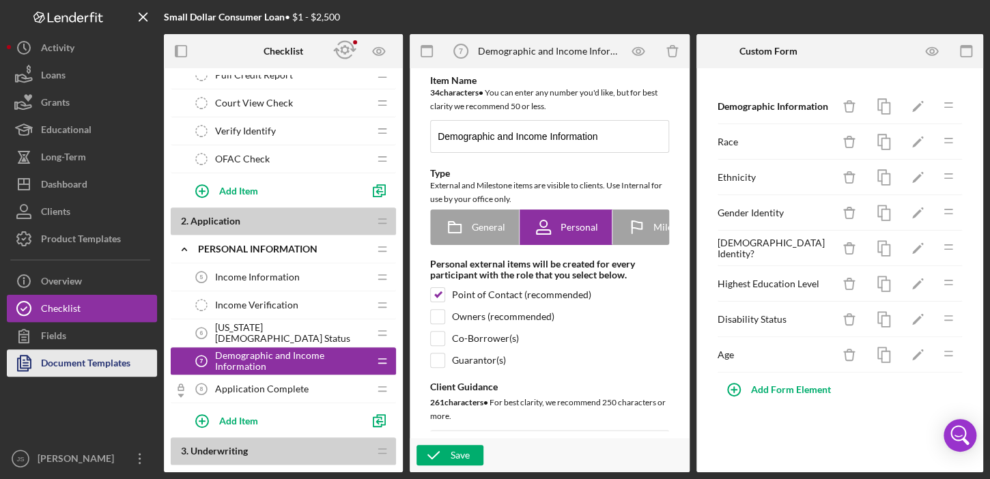
click at [63, 369] on div "Document Templates" at bounding box center [85, 365] width 89 height 31
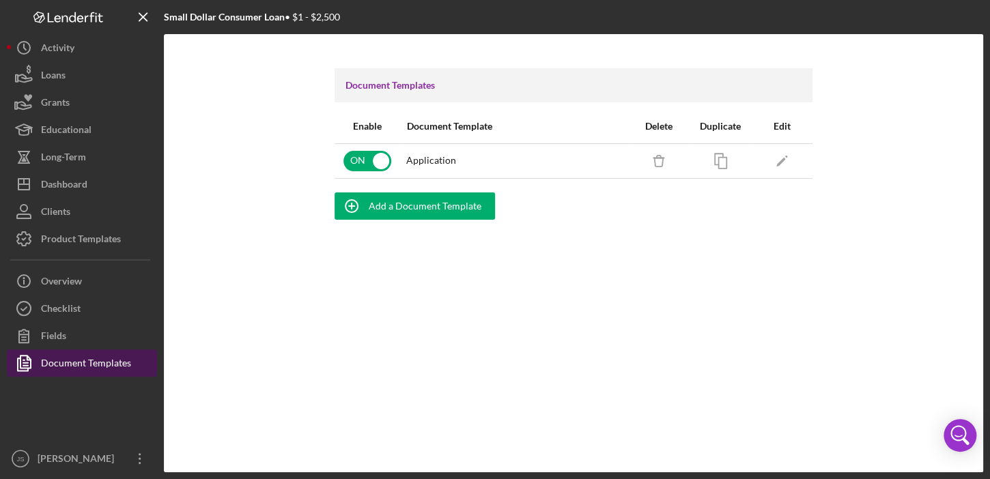
click at [73, 366] on div "Document Templates" at bounding box center [86, 365] width 90 height 31
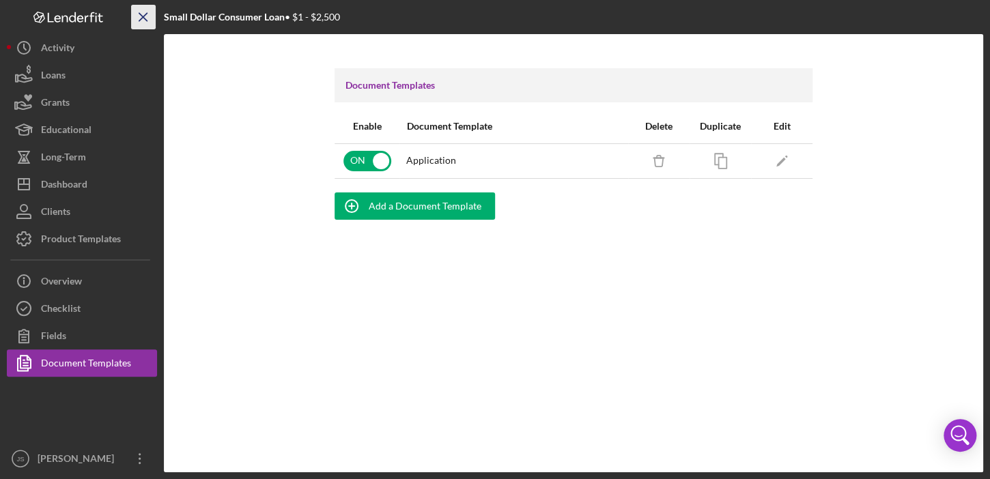
click at [150, 18] on icon "Icon/Menu Close" at bounding box center [143, 17] width 31 height 31
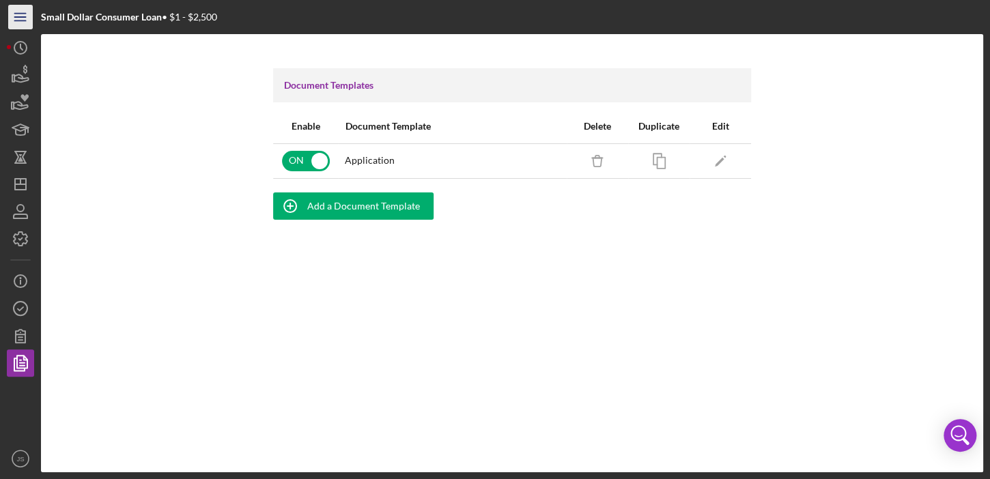
click at [26, 18] on icon "Icon/Menu" at bounding box center [20, 17] width 31 height 31
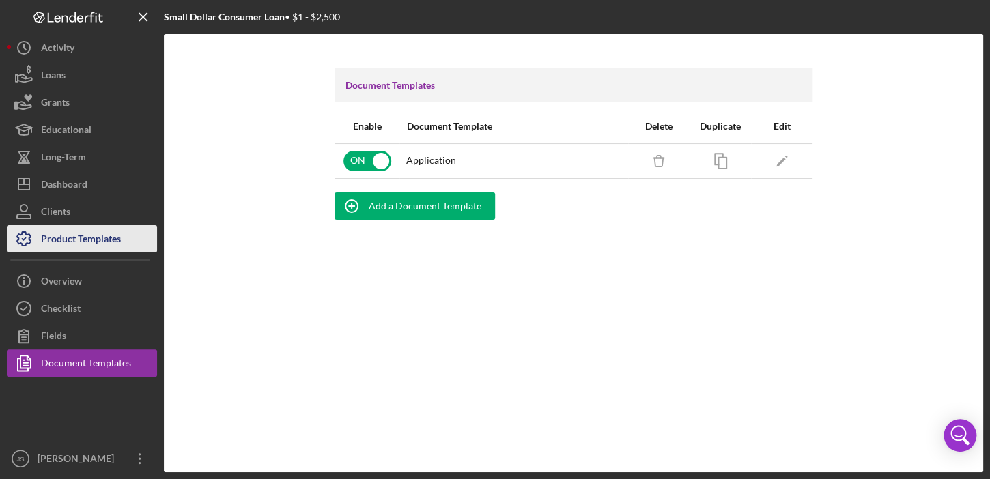
click at [82, 233] on div "Product Templates" at bounding box center [81, 240] width 80 height 31
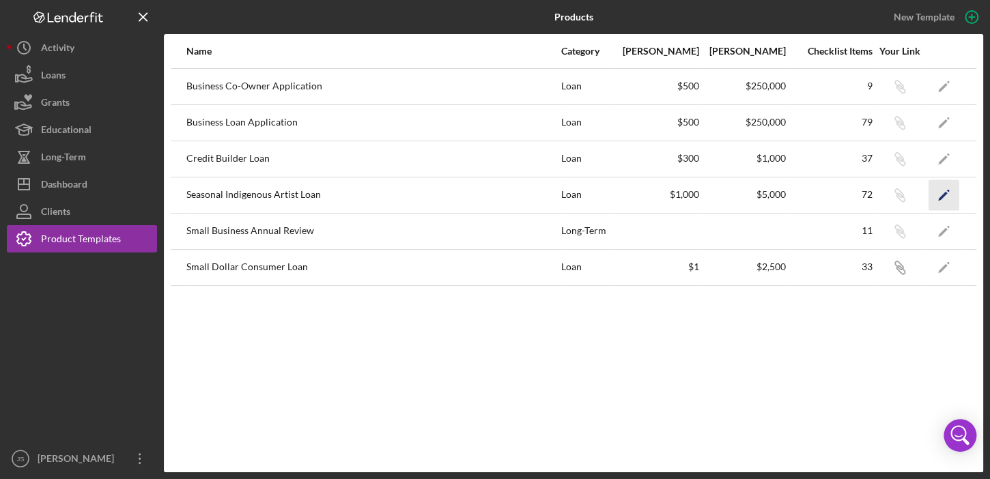
click at [945, 190] on icon "Icon/Edit" at bounding box center [943, 195] width 31 height 31
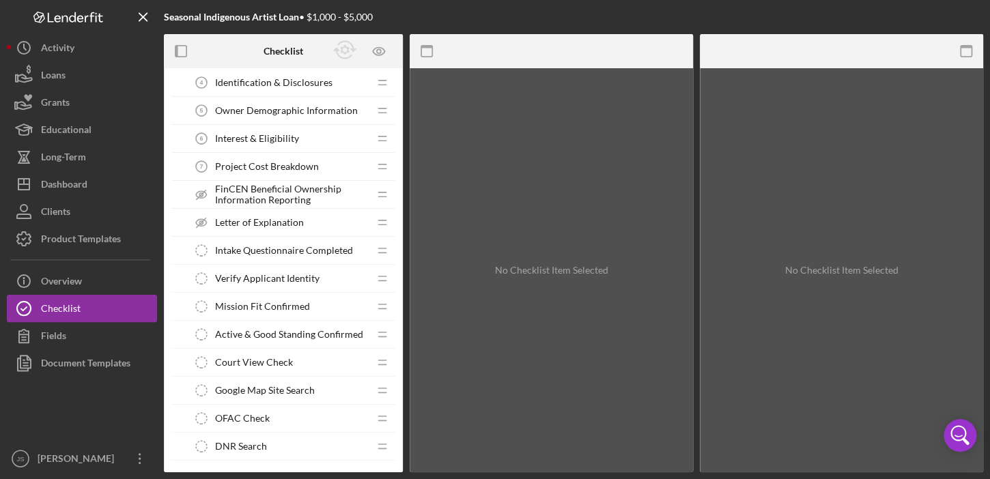
scroll to position [158, 0]
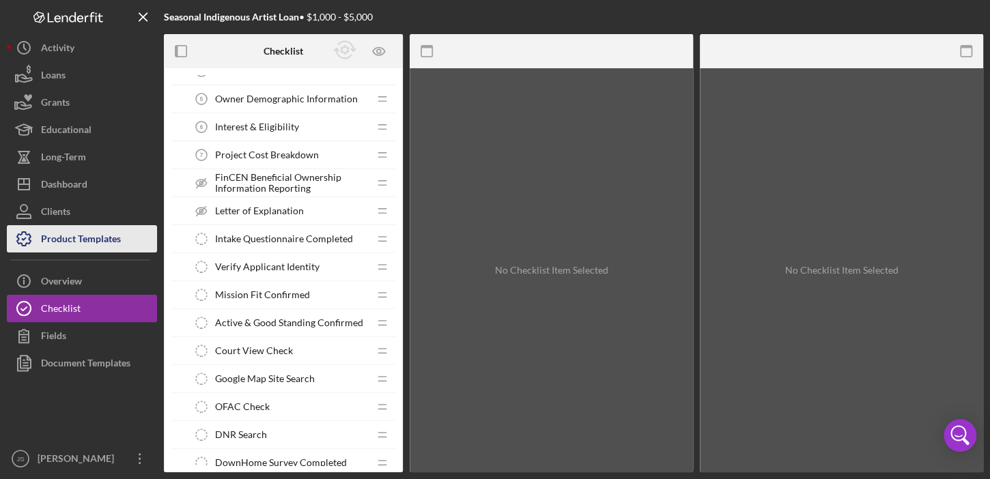
click at [85, 233] on div "Product Templates" at bounding box center [81, 240] width 80 height 31
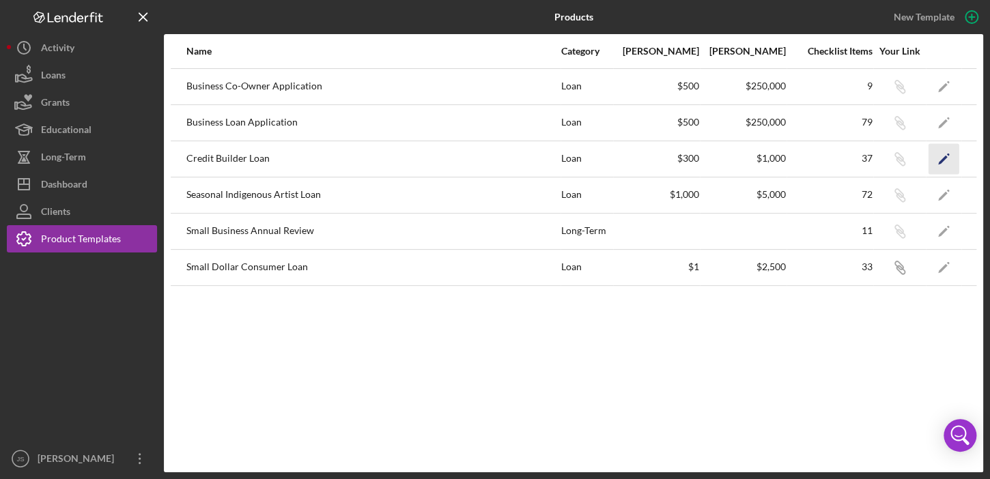
click at [945, 162] on icon "Icon/Edit" at bounding box center [943, 158] width 31 height 31
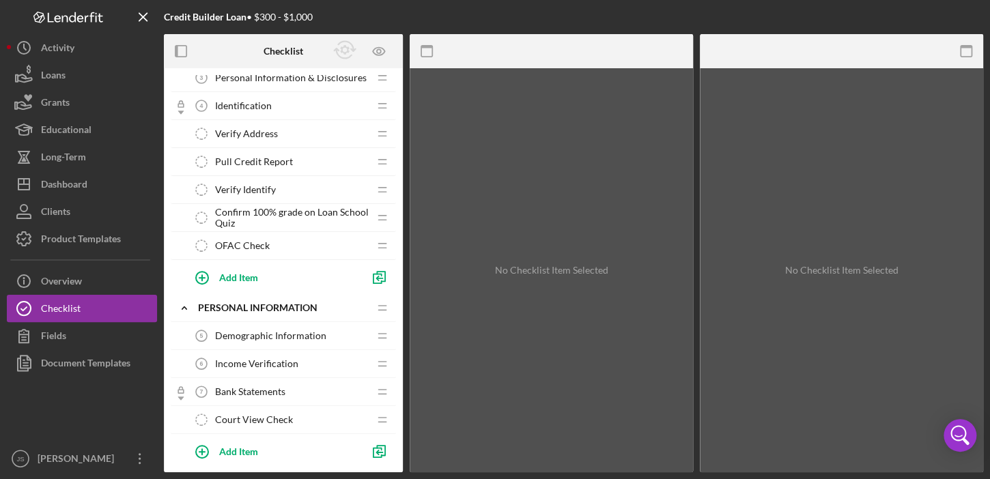
scroll to position [136, 0]
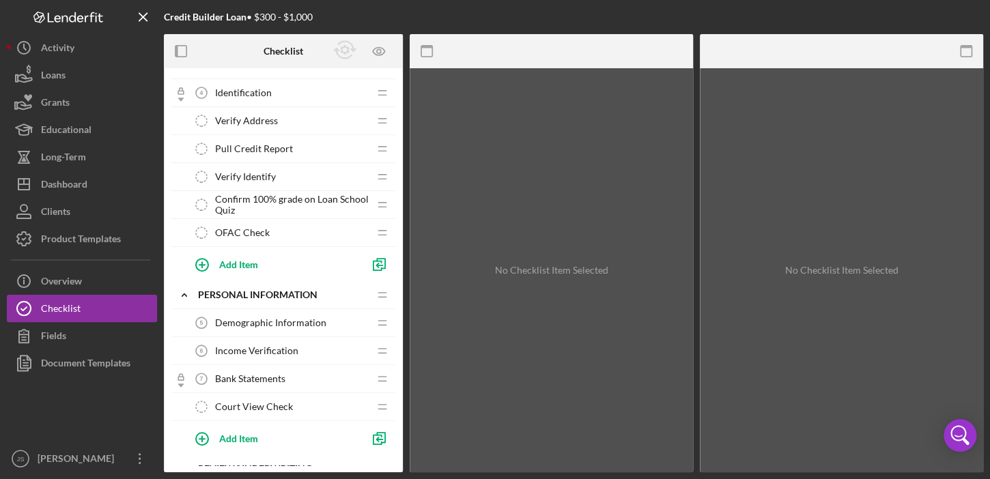
click at [259, 321] on span "Demographic Information" at bounding box center [270, 322] width 111 height 11
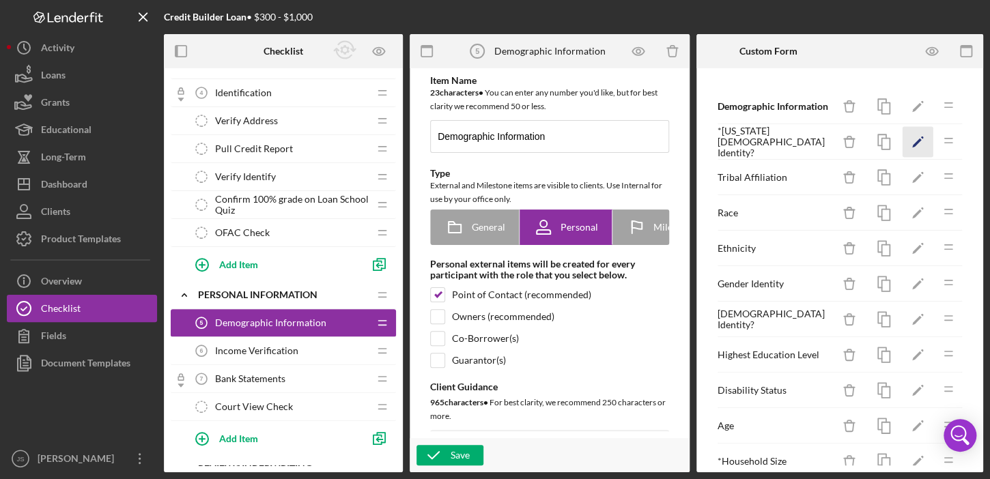
click at [905, 139] on icon "Icon/Edit" at bounding box center [917, 142] width 31 height 31
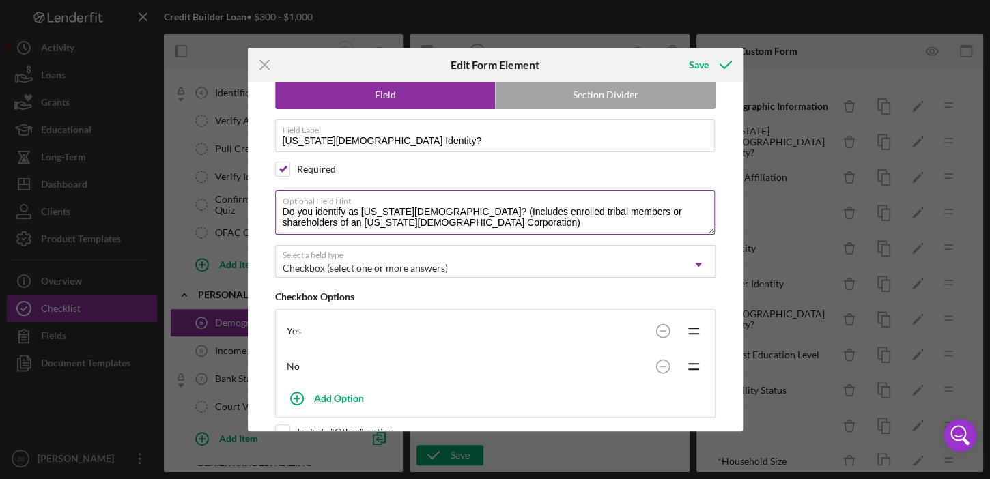
scroll to position [58, 0]
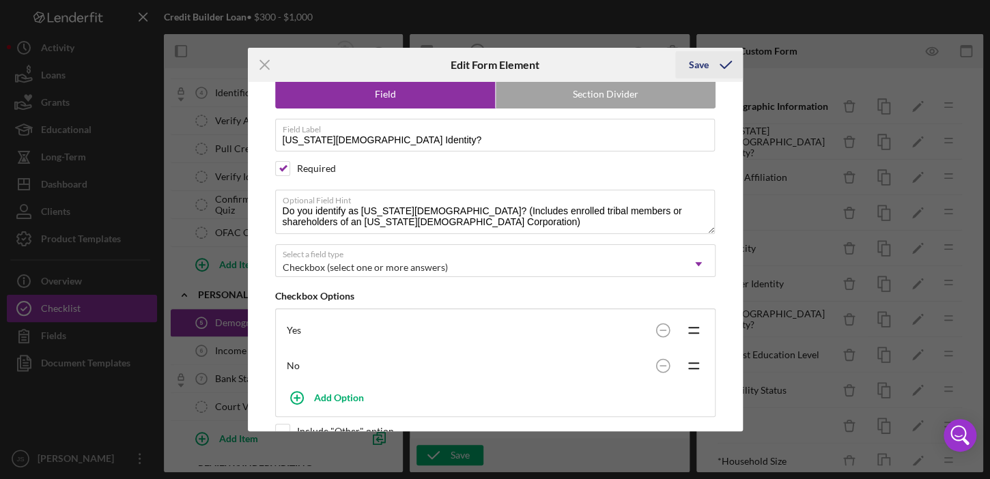
click at [695, 57] on div "Save" at bounding box center [699, 64] width 20 height 27
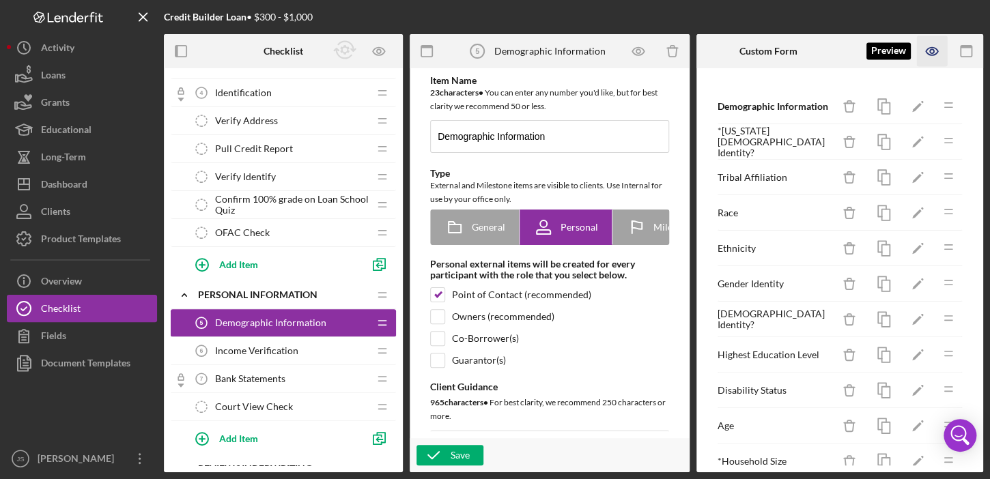
click at [930, 53] on icon "button" at bounding box center [932, 51] width 31 height 31
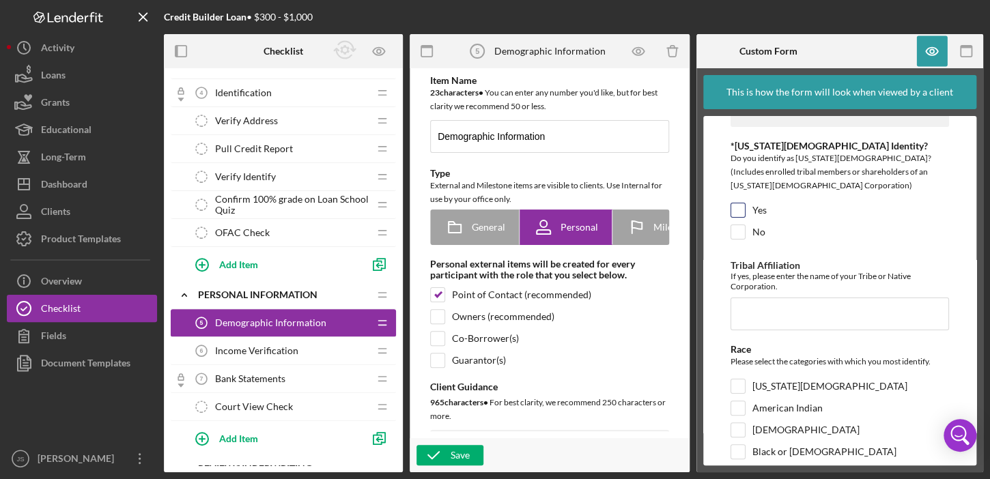
scroll to position [31, 0]
drag, startPoint x: 802, startPoint y: 259, endPoint x: 801, endPoint y: 270, distance: 10.3
click at [801, 270] on div "If yes, please enter the name of your Tribe or Native Corporation." at bounding box center [839, 280] width 218 height 20
click at [798, 279] on div "Tribal Affiliation If yes, please enter the name of your Tribe or Native Corpor…" at bounding box center [839, 294] width 218 height 70
drag, startPoint x: 789, startPoint y: 268, endPoint x: 724, endPoint y: 250, distance: 67.4
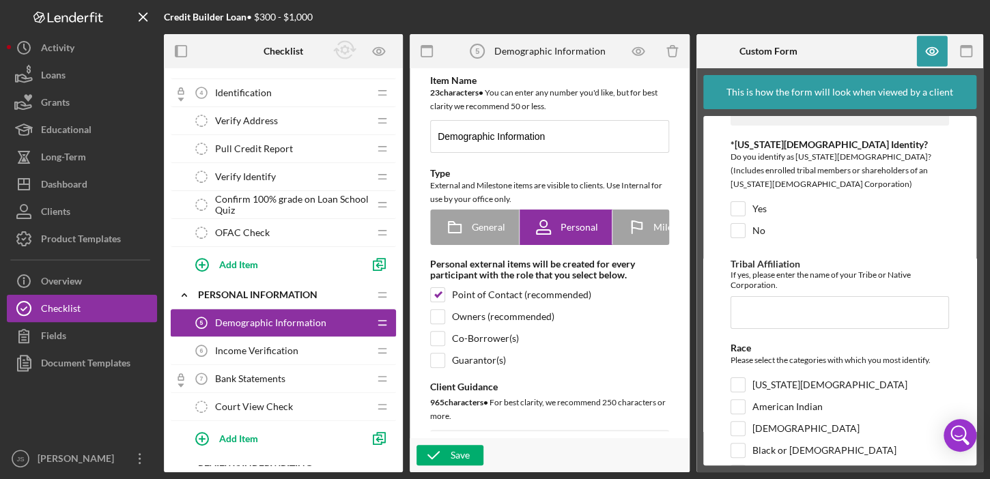
click at [724, 250] on form "Demographic Information *[US_STATE][DEMOGRAPHIC_DATA] Identity? Do you identify…" at bounding box center [839, 291] width 273 height 350
copy div "Tribal Affiliation If yes, please enter the name of your Tribe or Native Corpor…"
click at [5, 127] on div "Credit Builder Loan • $300 - $1,000 Checklist 1 . Eligibility Icon/Expander Wel…" at bounding box center [495, 239] width 990 height 479
click at [79, 234] on div "Product Templates" at bounding box center [81, 240] width 80 height 31
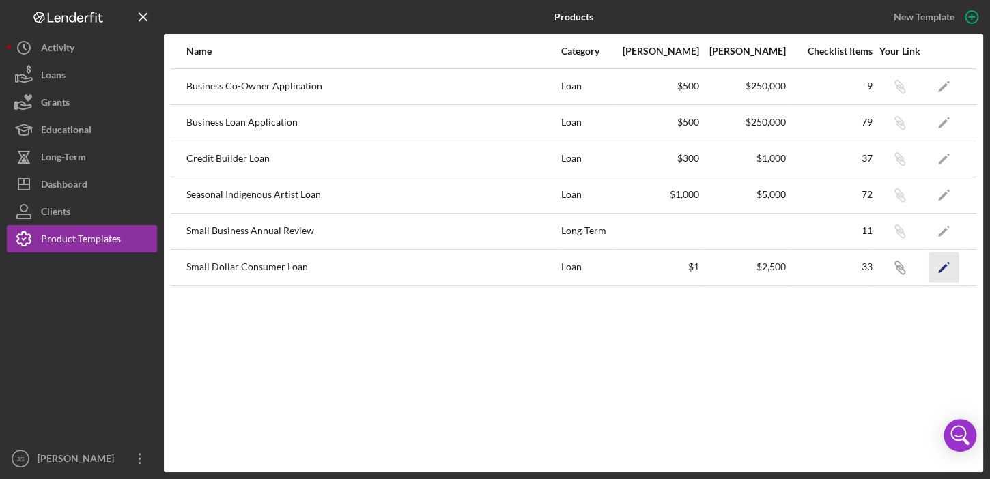
click at [944, 265] on polygon "button" at bounding box center [943, 268] width 10 height 10
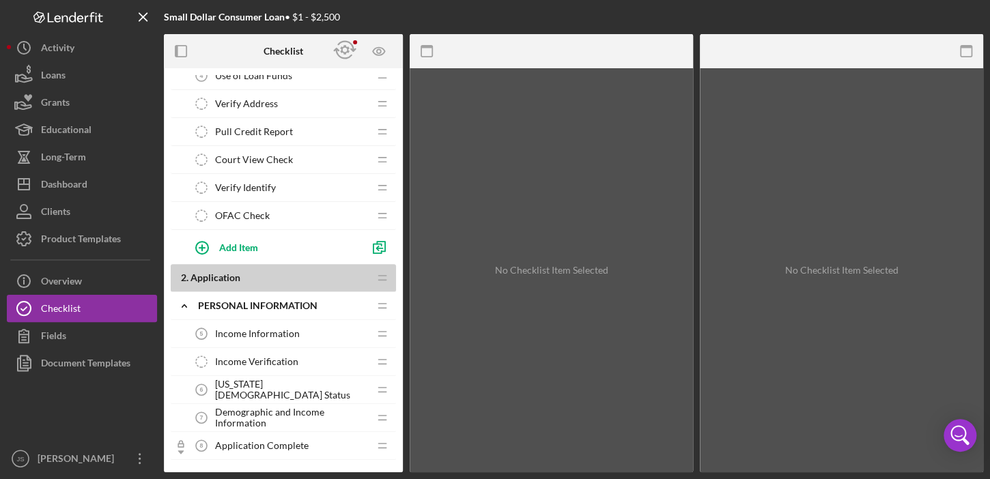
scroll to position [197, 0]
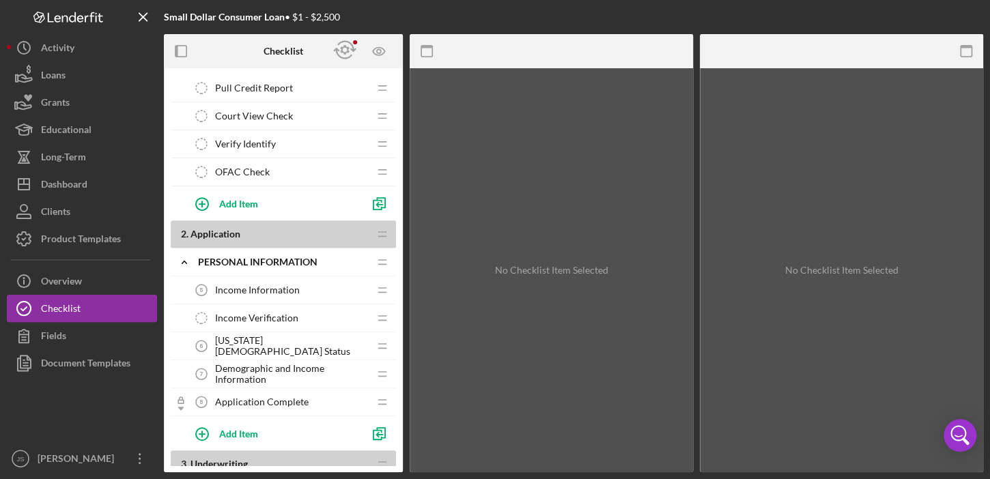
click at [273, 342] on span "[US_STATE][DEMOGRAPHIC_DATA] Status" at bounding box center [292, 346] width 154 height 22
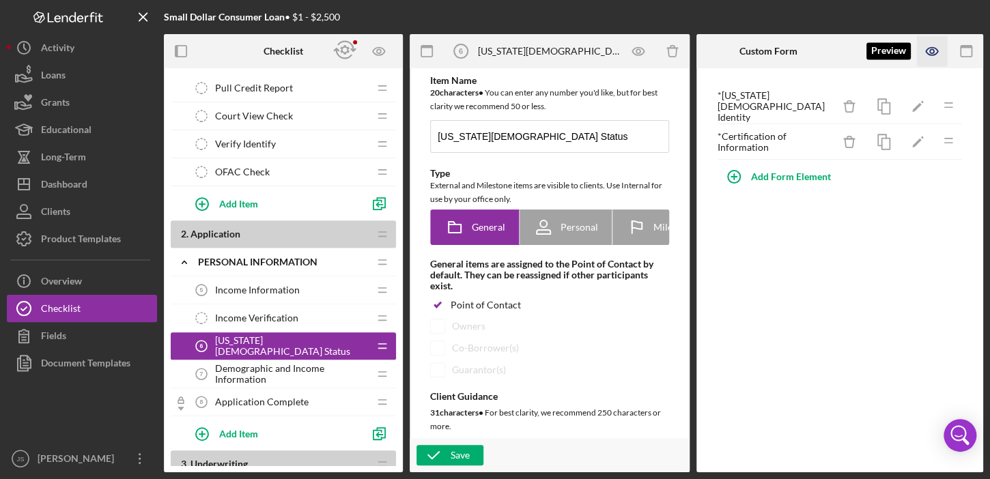
click at [936, 46] on icon "button" at bounding box center [932, 51] width 31 height 31
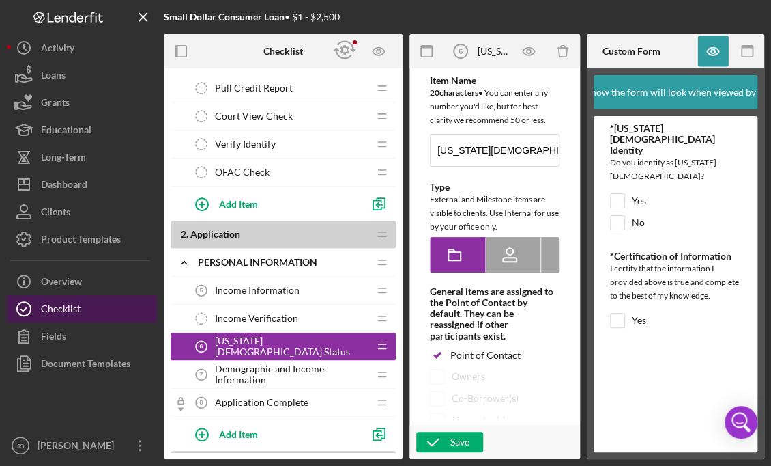
click at [87, 307] on button "Checklist" at bounding box center [82, 308] width 150 height 27
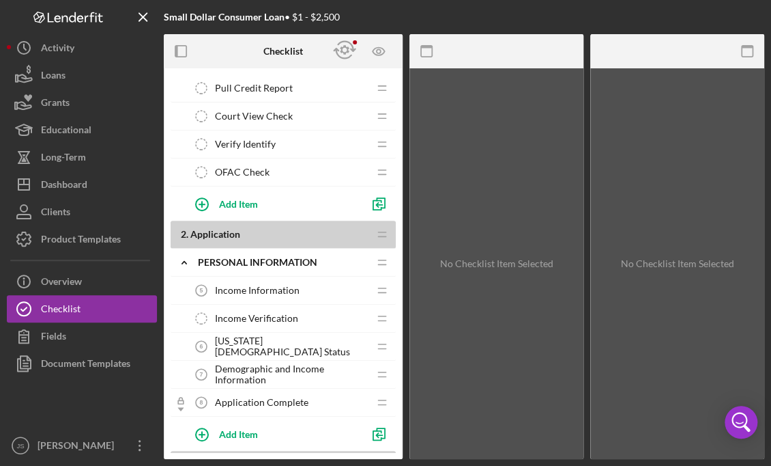
click at [242, 345] on span "[US_STATE][DEMOGRAPHIC_DATA] Status" at bounding box center [292, 346] width 154 height 22
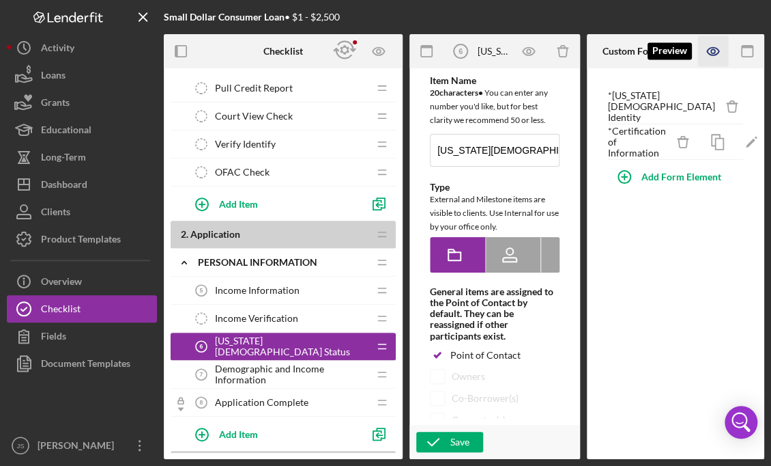
click at [711, 57] on icon "button" at bounding box center [713, 51] width 31 height 31
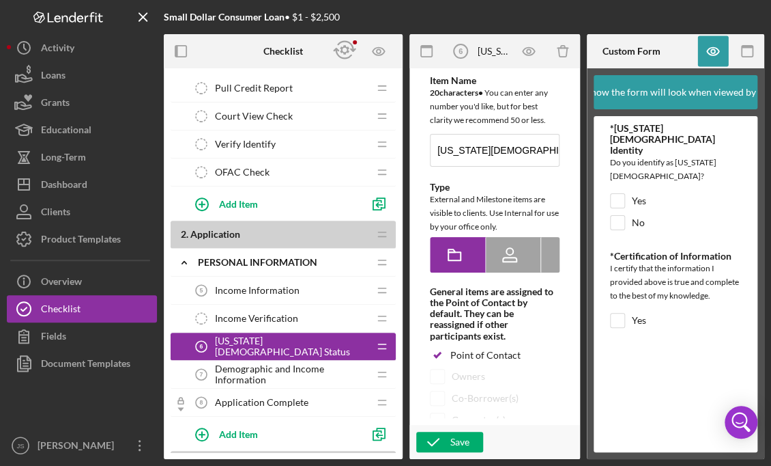
click at [263, 313] on span "Income Verification" at bounding box center [256, 318] width 83 height 11
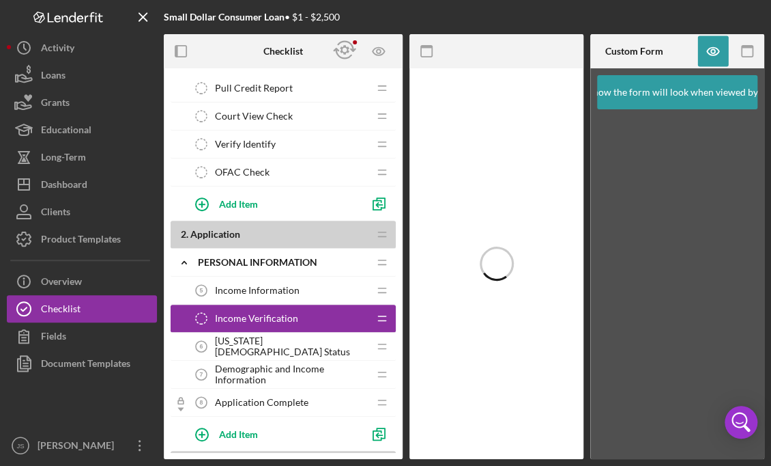
click at [281, 289] on span "Income Information" at bounding box center [257, 290] width 85 height 11
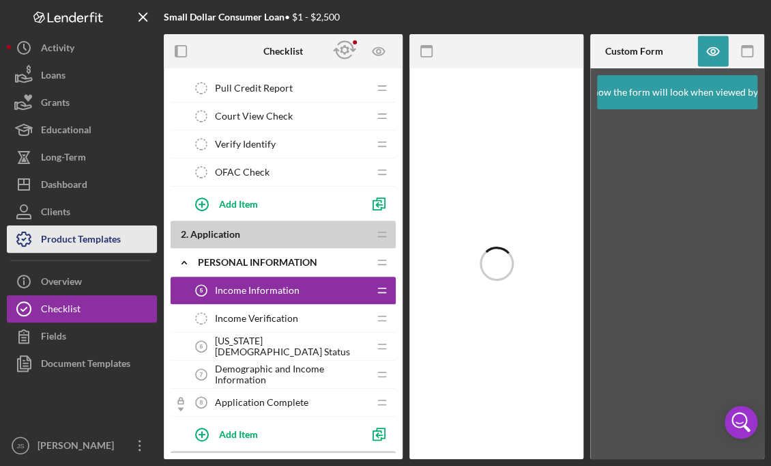
click at [89, 240] on div "Product Templates" at bounding box center [81, 240] width 80 height 31
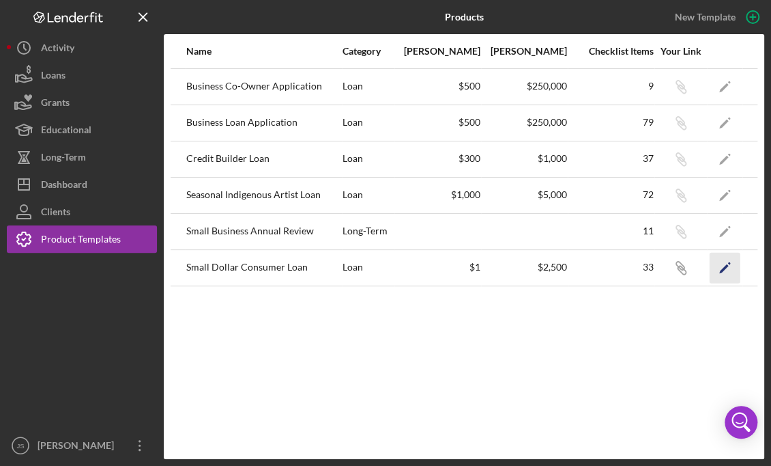
click at [724, 263] on icon "Icon/Edit" at bounding box center [725, 267] width 31 height 31
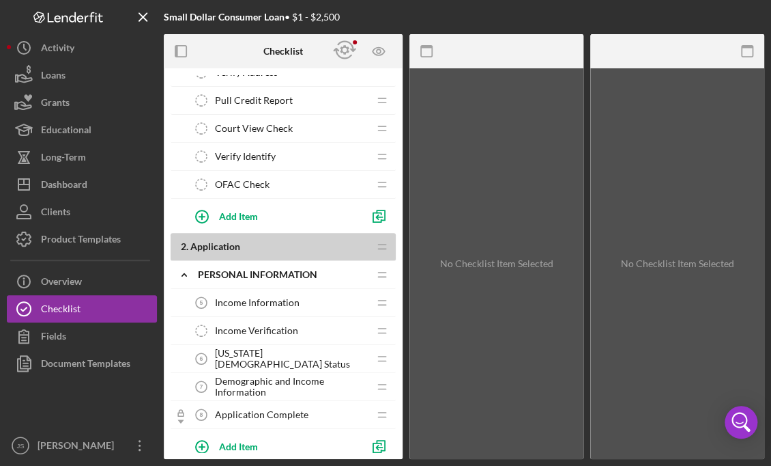
scroll to position [188, 0]
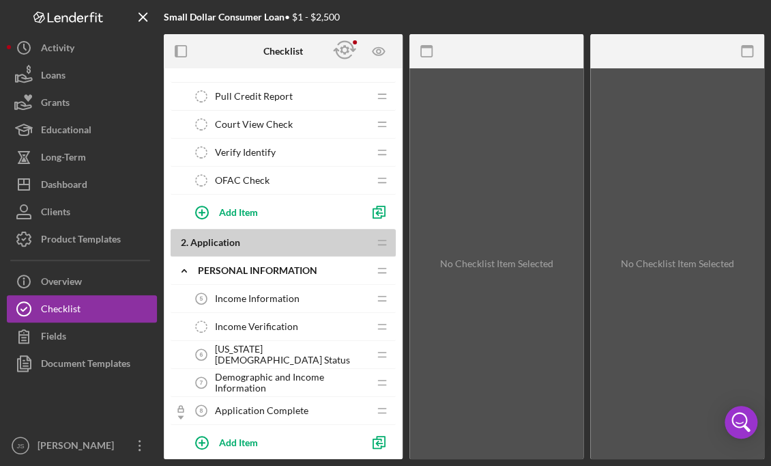
click at [258, 257] on div "Icon/Expander Personal Information Icon/Edit Icon/Drag" at bounding box center [283, 271] width 225 height 28
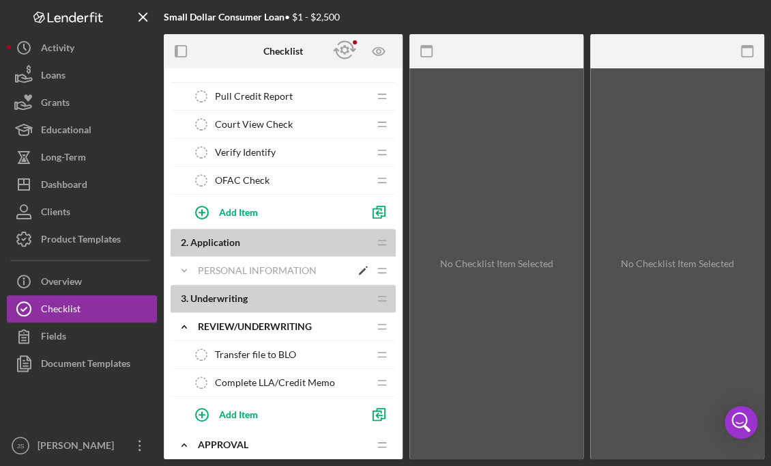
click at [185, 271] on icon "Icon/Expander" at bounding box center [184, 270] width 27 height 27
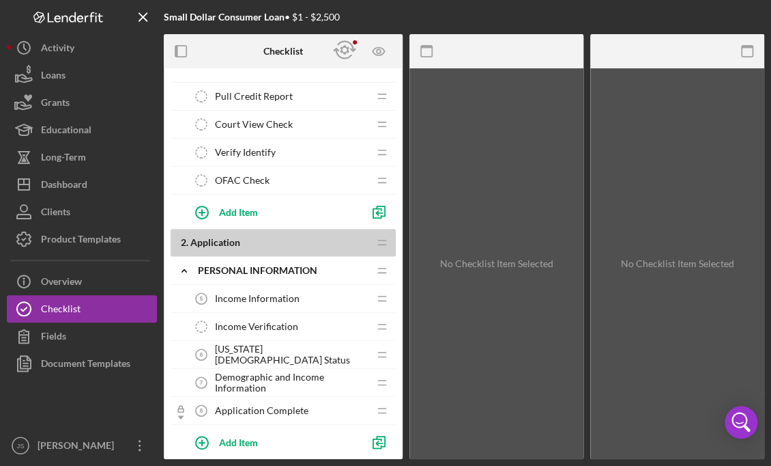
click at [266, 354] on span "[US_STATE][DEMOGRAPHIC_DATA] Status" at bounding box center [292, 354] width 154 height 22
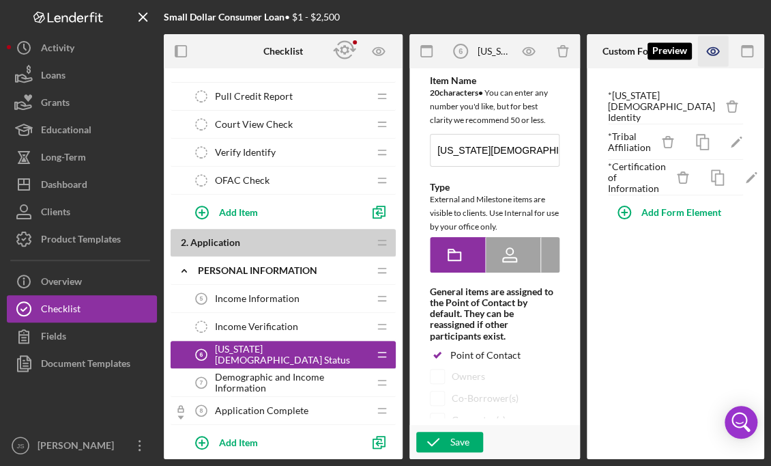
click at [715, 53] on icon "button" at bounding box center [713, 51] width 31 height 31
